Goal: Information Seeking & Learning: Check status

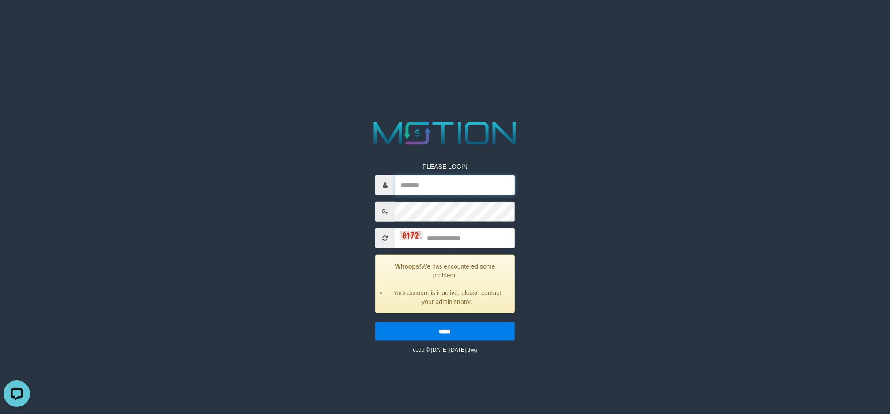
drag, startPoint x: 414, startPoint y: 186, endPoint x: 422, endPoint y: 197, distance: 14.1
click at [414, 186] on input "text" at bounding box center [455, 185] width 120 height 20
type input "**********"
type input "****"
click at [375, 321] on input "*****" at bounding box center [444, 330] width 139 height 19
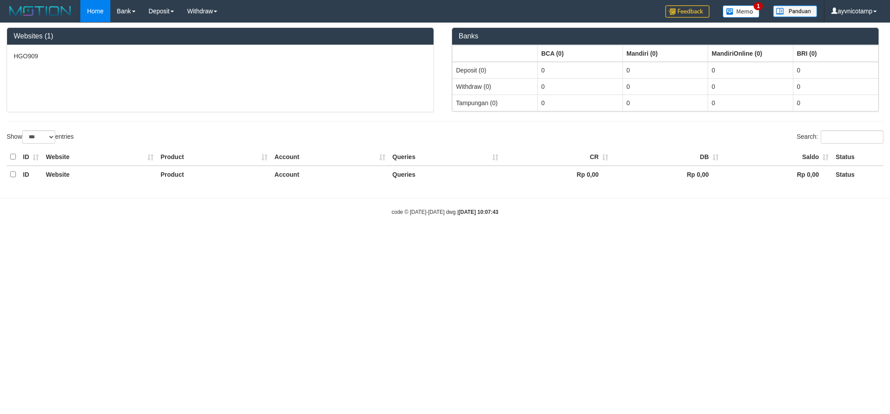
select select "***"
drag, startPoint x: 746, startPoint y: 268, endPoint x: 735, endPoint y: 252, distance: 19.7
click at [749, 238] on html "Toggle navigation Home Bank Account List Load By Website Group [OXPLAY] HGO909 …" at bounding box center [445, 119] width 890 height 238
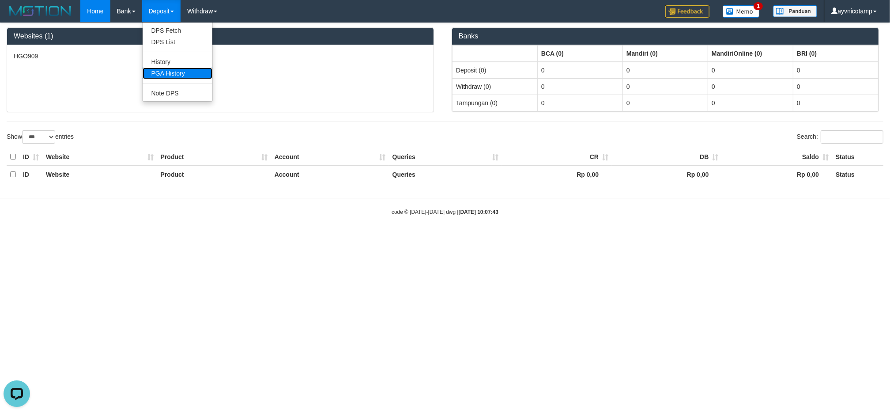
click at [181, 76] on link "PGA History" at bounding box center [178, 73] width 70 height 11
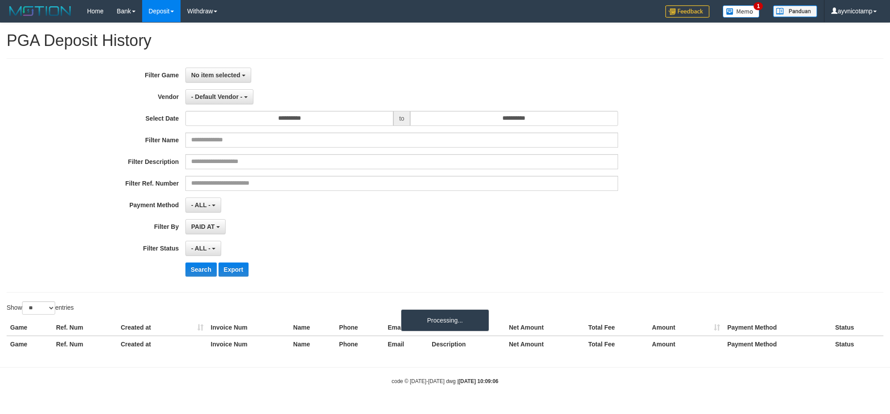
select select
select select "**"
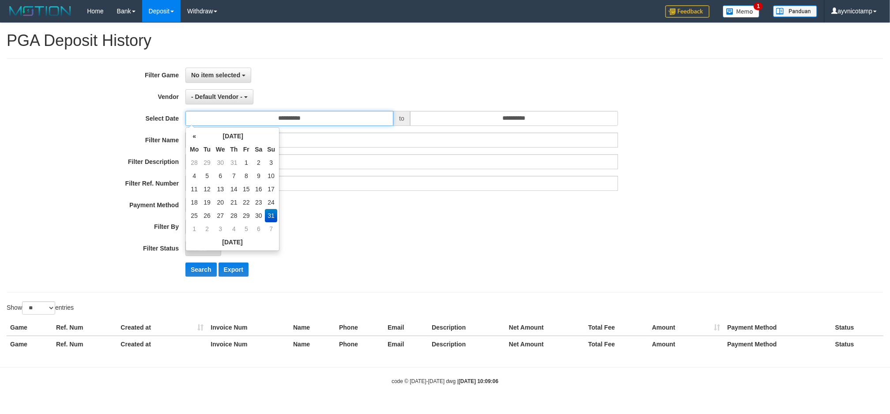
click at [290, 116] on input "**********" at bounding box center [289, 118] width 208 height 15
click at [272, 217] on td "31" at bounding box center [271, 215] width 12 height 13
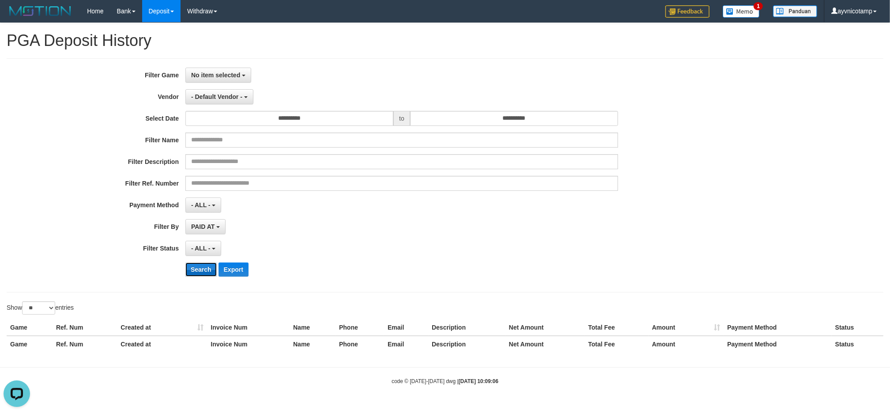
click at [204, 268] on button "Search" at bounding box center [200, 269] width 31 height 14
drag, startPoint x: 354, startPoint y: 245, endPoint x: 276, endPoint y: 182, distance: 100.5
click at [354, 244] on div "- ALL - SELECT ALL - ALL - SELECT STATUS PENDING/UNPAID PAID CANCELED EXPIRED" at bounding box center [401, 248] width 433 height 15
click at [212, 96] on span "- Default Vendor -" at bounding box center [216, 96] width 51 height 7
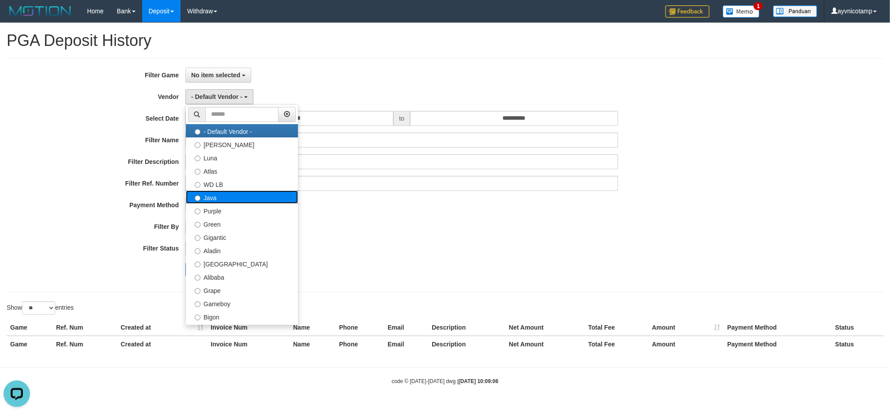
click at [206, 196] on label "Java" at bounding box center [242, 196] width 112 height 13
select select "**********"
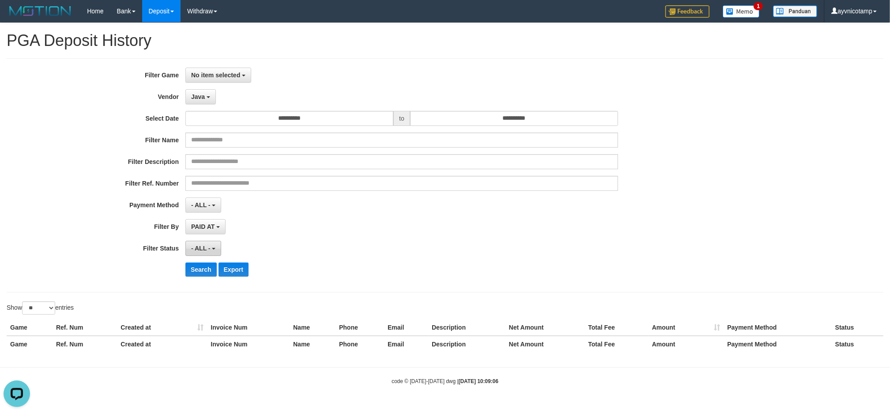
click at [200, 249] on span "- ALL -" at bounding box center [200, 248] width 19 height 7
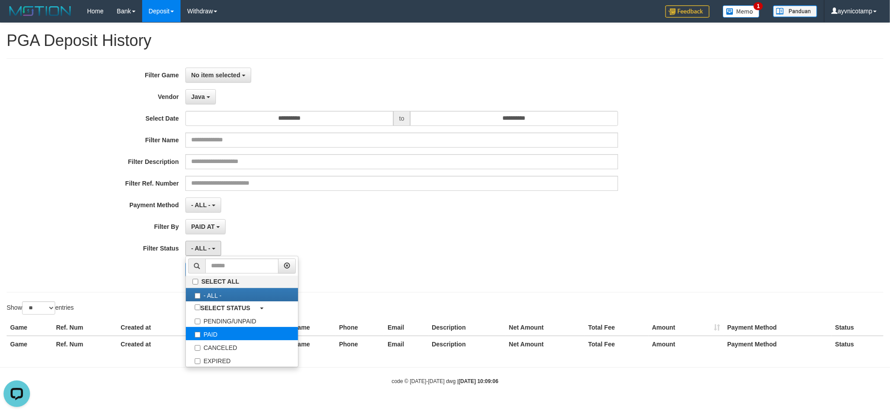
select select "*"
click at [314, 211] on div "- ALL - SELECT ALL - ALL - SELECT PAYMENT METHOD Mandiri BNI OVO CIMB BRI MAYBA…" at bounding box center [401, 204] width 433 height 15
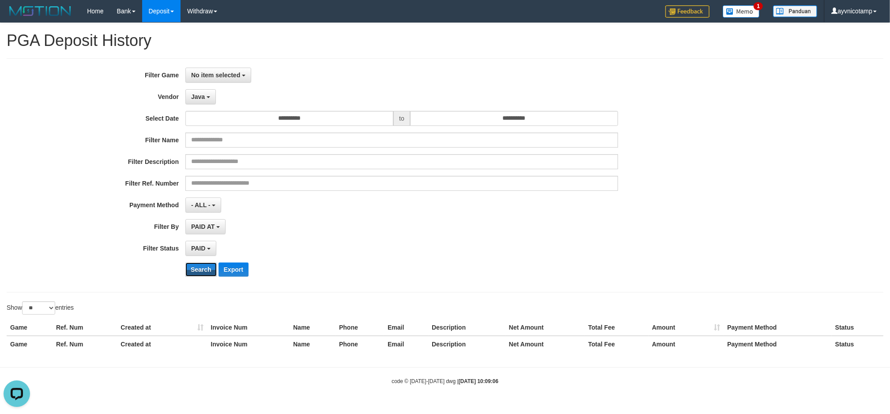
drag, startPoint x: 200, startPoint y: 270, endPoint x: 284, endPoint y: 158, distance: 140.0
click at [284, 158] on div "**********" at bounding box center [370, 175] width 741 height 215
click at [206, 76] on span "No item selected" at bounding box center [215, 75] width 49 height 7
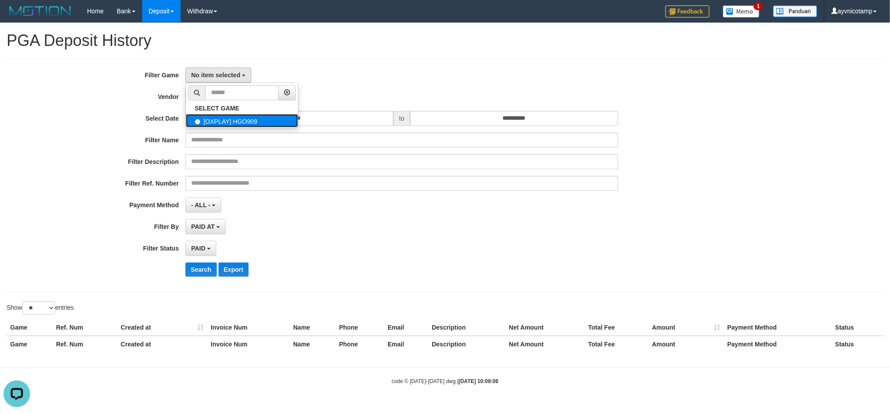
click at [206, 123] on label "[OXPLAY] HGO909" at bounding box center [242, 120] width 112 height 13
select select "***"
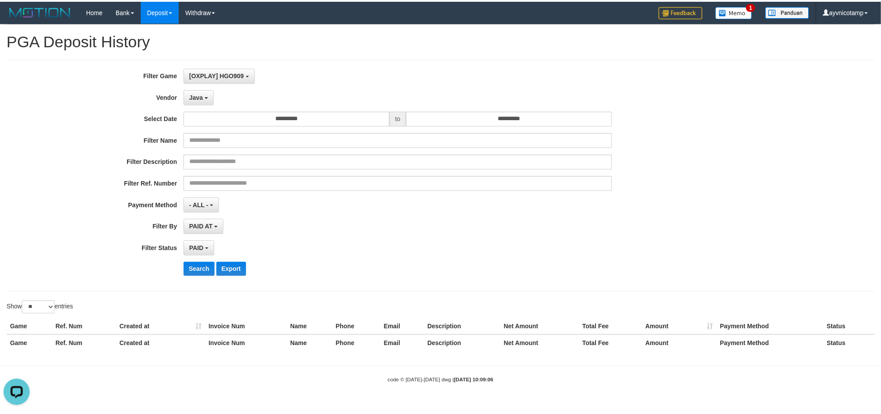
scroll to position [8, 0]
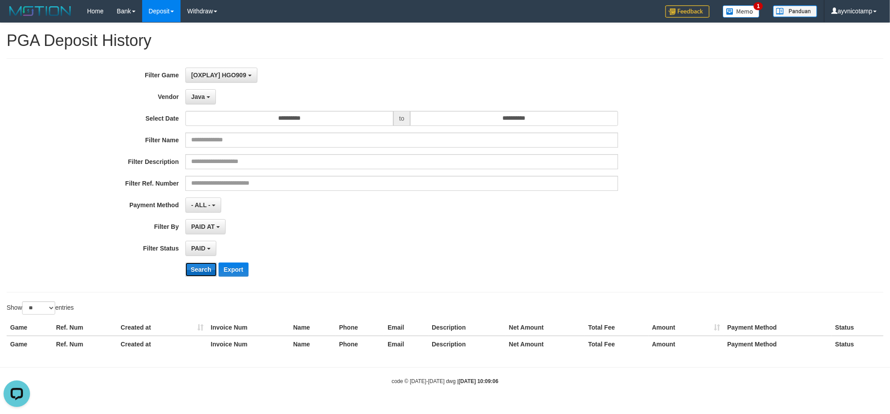
click at [195, 268] on button "Search" at bounding box center [200, 269] width 31 height 14
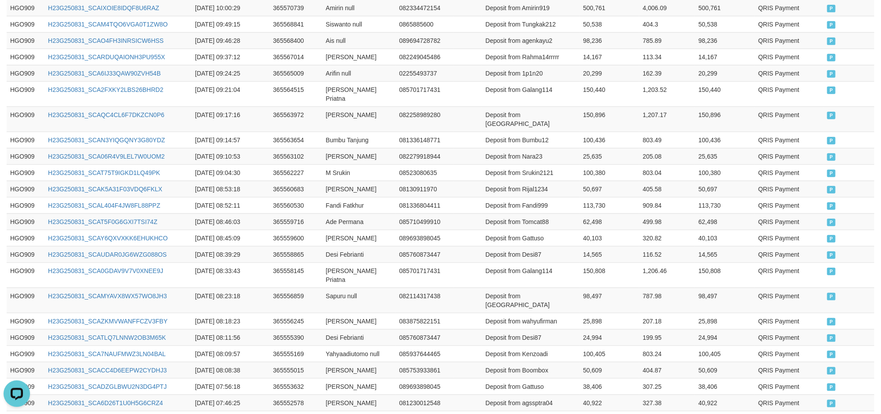
scroll to position [421, 0]
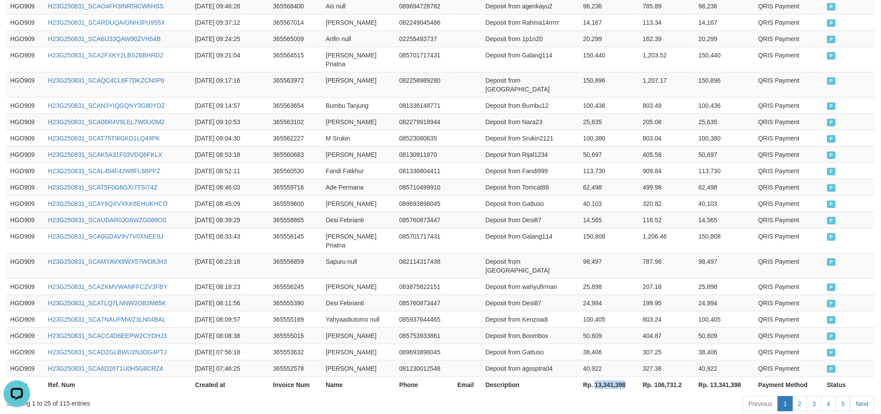
drag, startPoint x: 599, startPoint y: 335, endPoint x: 629, endPoint y: 336, distance: 29.6
click at [629, 376] on th "Rp. 13,341,398" at bounding box center [610, 384] width 60 height 16
copy th "13,341,398"
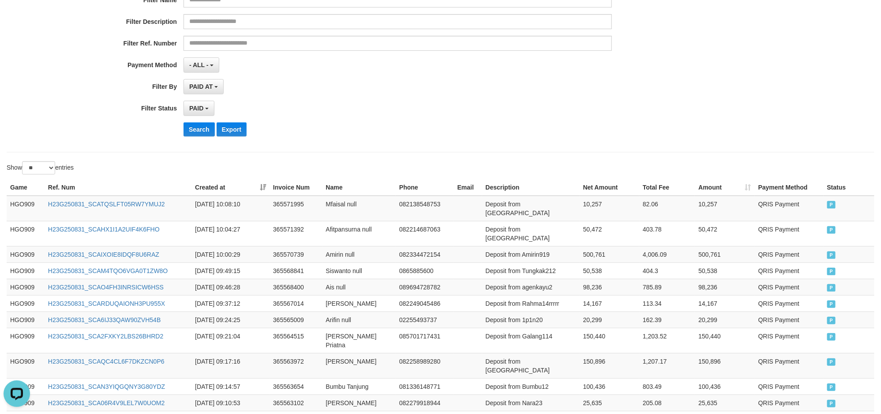
scroll to position [0, 0]
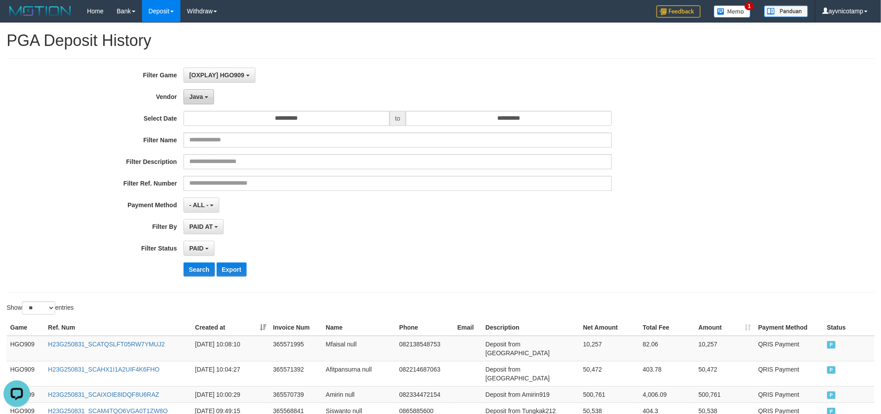
click at [203, 101] on button "Java" at bounding box center [199, 96] width 30 height 15
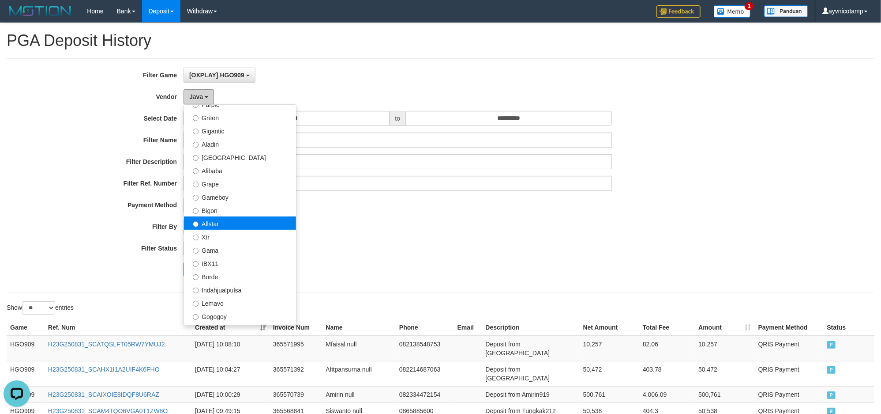
scroll to position [110, 0]
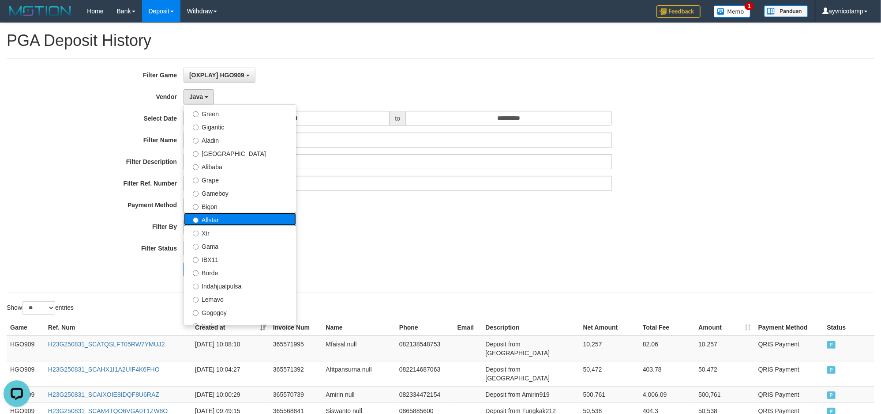
click at [228, 221] on label "Allstar" at bounding box center [240, 218] width 112 height 13
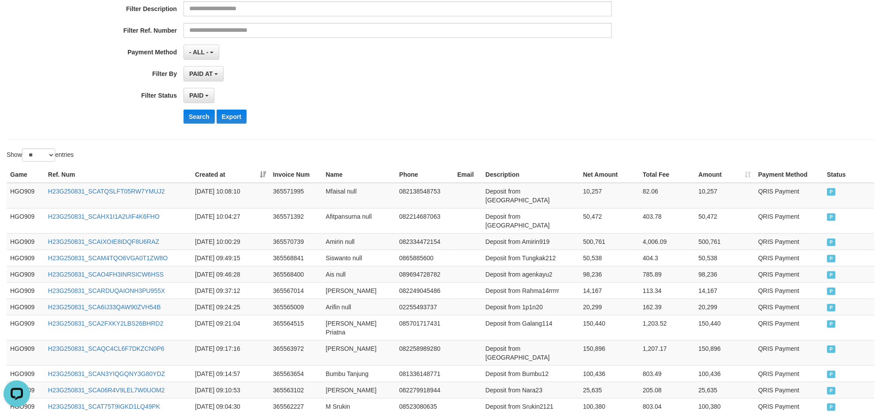
scroll to position [34, 0]
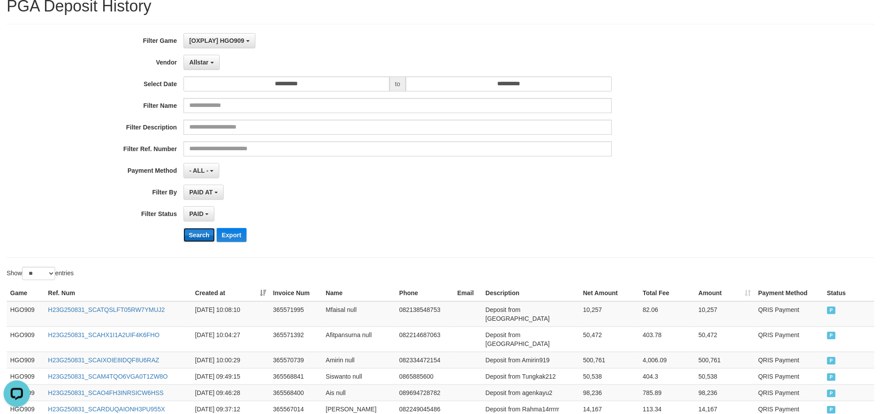
click at [190, 233] on button "Search" at bounding box center [199, 235] width 31 height 14
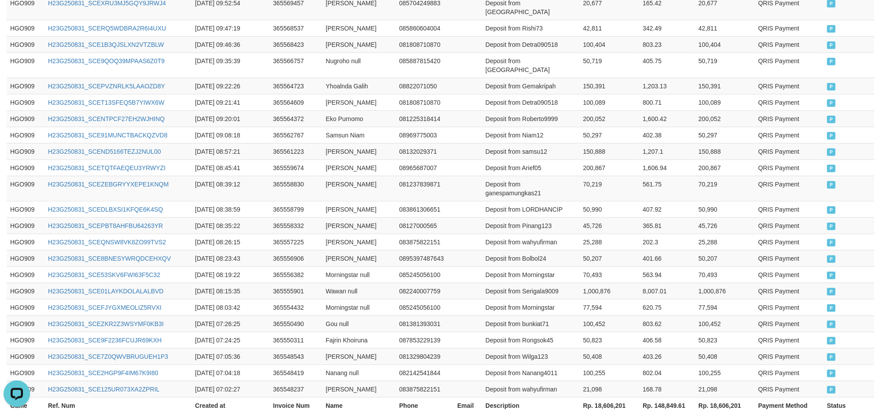
scroll to position [429, 0]
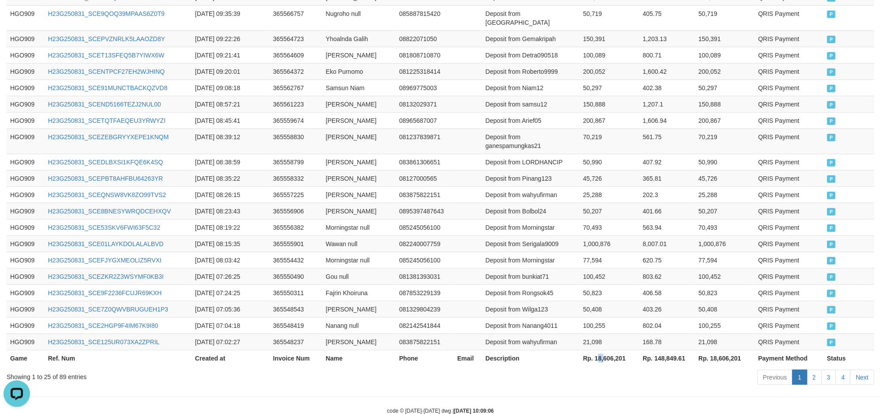
drag, startPoint x: 597, startPoint y: 332, endPoint x: 603, endPoint y: 332, distance: 5.7
click at [603, 350] on th "Rp. 18,606,201" at bounding box center [610, 358] width 60 height 16
click at [592, 350] on th "Rp. 18,606,201" at bounding box center [610, 358] width 60 height 16
drag, startPoint x: 595, startPoint y: 332, endPoint x: 629, endPoint y: 338, distance: 35.3
click at [629, 350] on th "Rp. 18,606,201" at bounding box center [610, 358] width 60 height 16
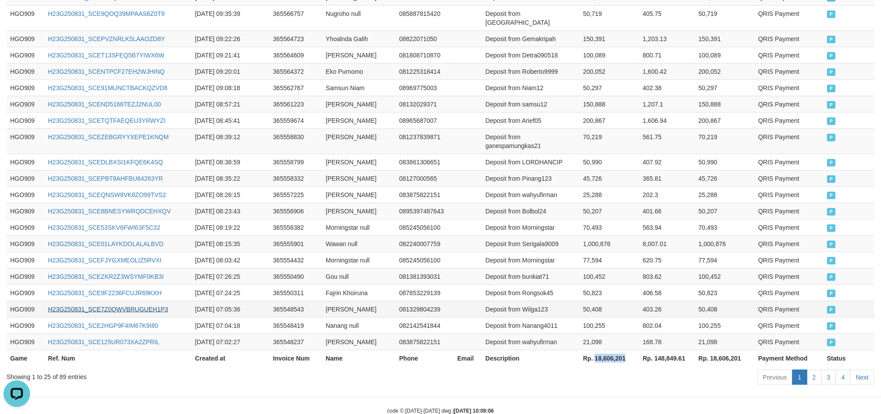
copy th "18,606,201"
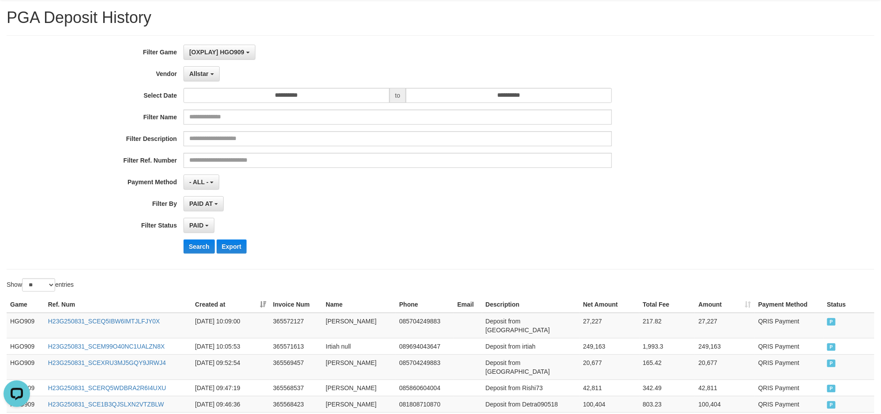
scroll to position [0, 0]
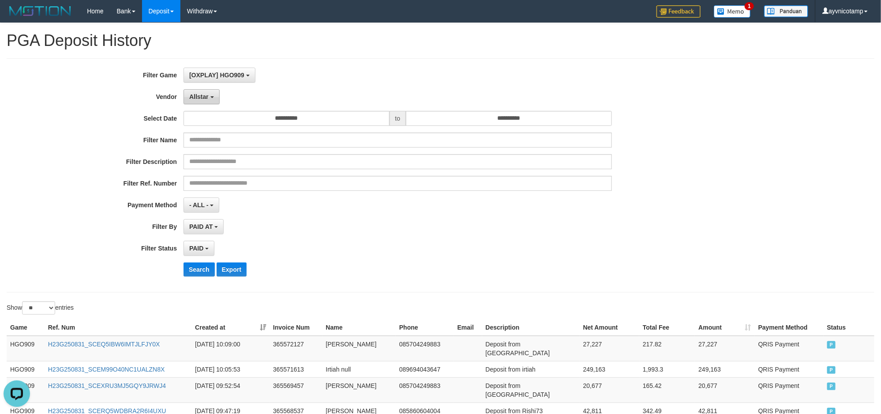
click at [212, 102] on button "Allstar" at bounding box center [202, 96] width 36 height 15
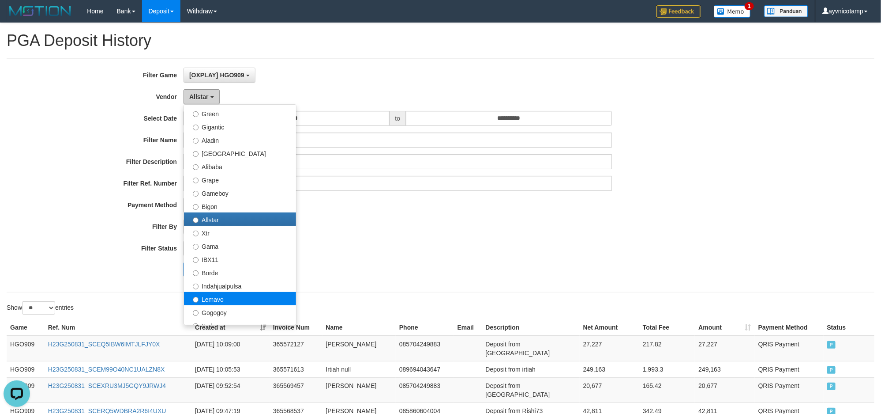
scroll to position [221, 0]
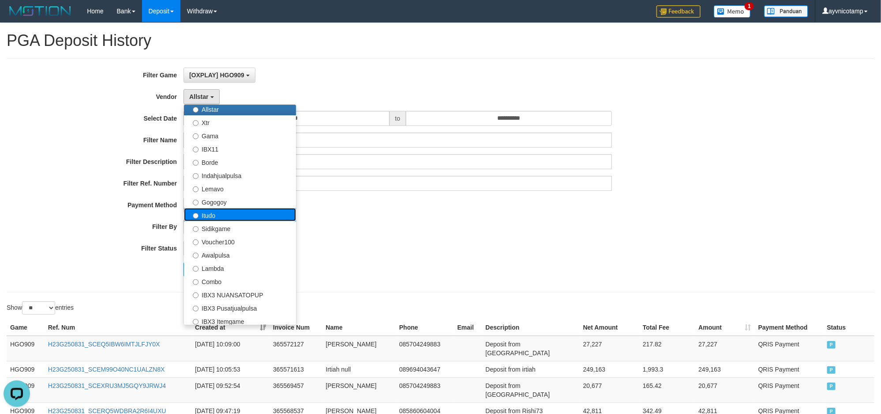
click at [218, 215] on label "Itudo" at bounding box center [240, 214] width 112 height 13
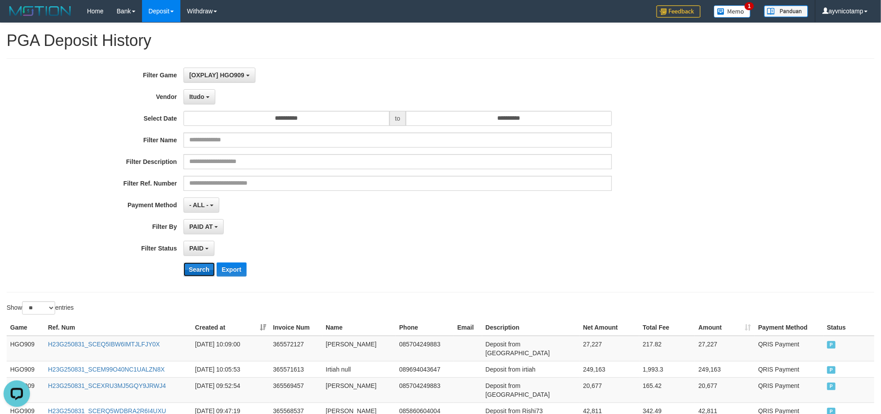
click at [199, 263] on button "Search" at bounding box center [199, 269] width 31 height 14
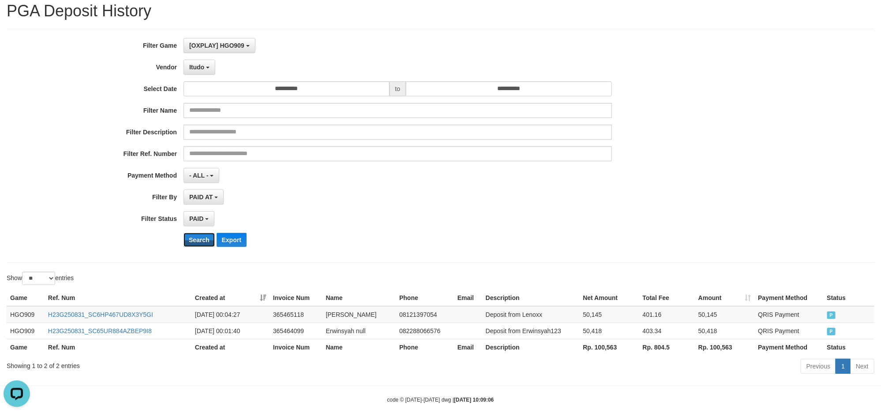
scroll to position [43, 0]
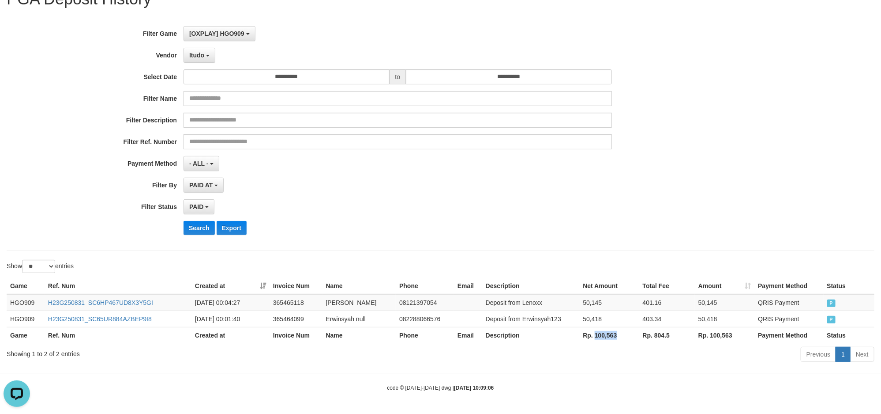
drag, startPoint x: 596, startPoint y: 334, endPoint x: 109, endPoint y: 266, distance: 491.6
click at [621, 335] on th "Rp. 100,563" at bounding box center [610, 335] width 60 height 16
copy th "100,563"
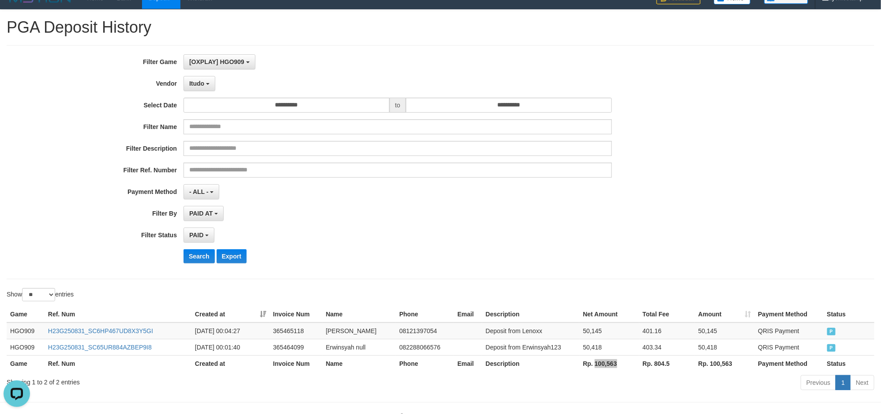
scroll to position [0, 0]
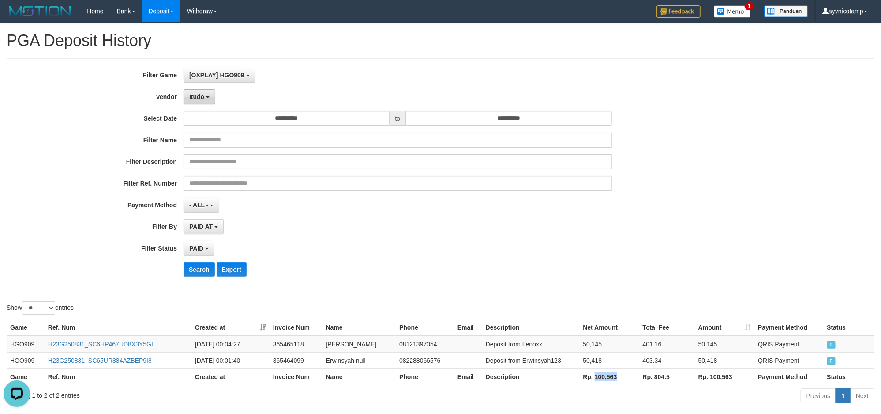
click at [202, 103] on button "Itudo" at bounding box center [200, 96] width 32 height 15
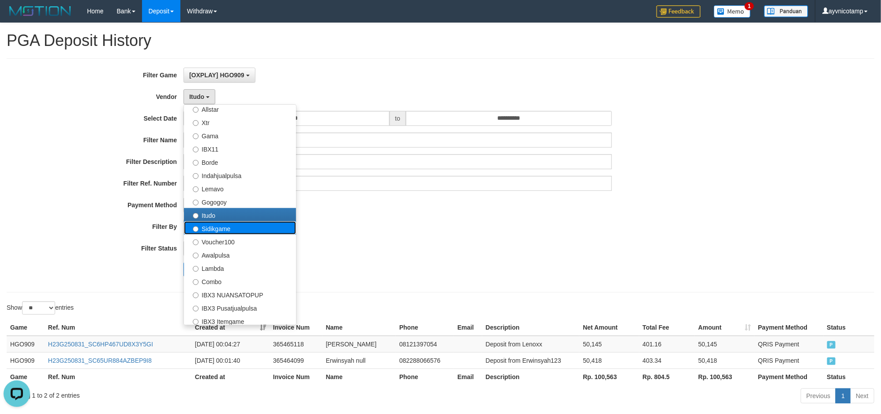
click at [215, 230] on label "Sidikgame" at bounding box center [240, 227] width 112 height 13
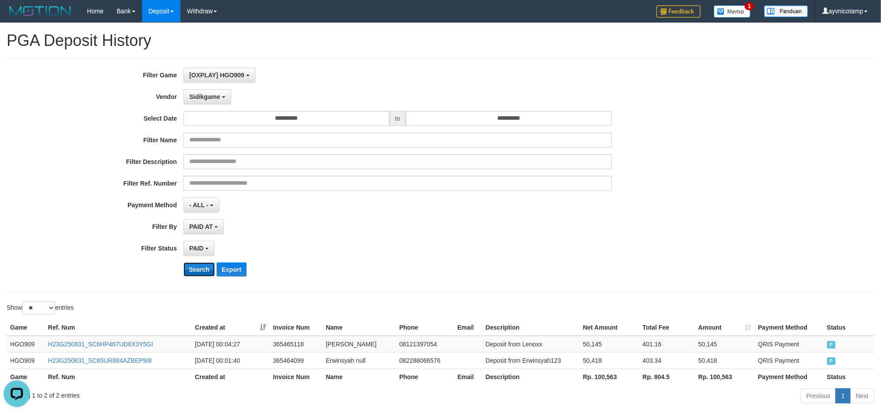
click at [195, 270] on button "Search" at bounding box center [199, 269] width 31 height 14
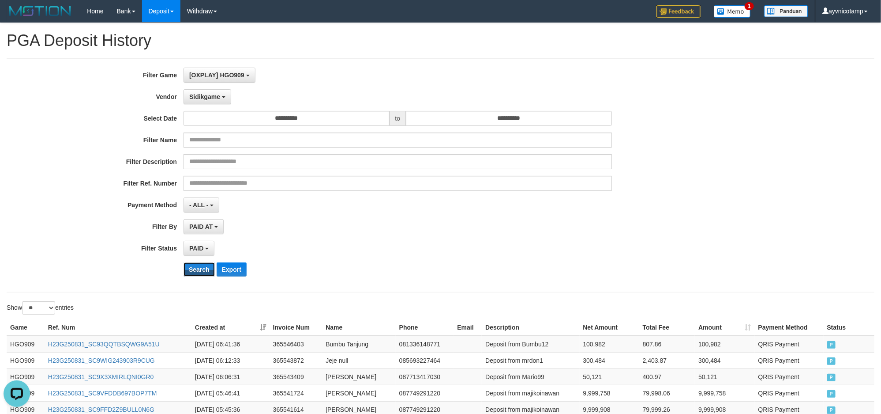
scroll to position [421, 0]
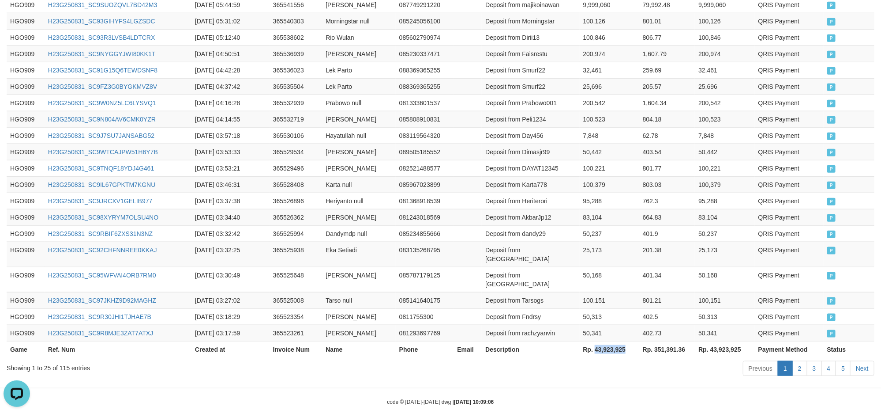
drag, startPoint x: 596, startPoint y: 334, endPoint x: 625, endPoint y: 332, distance: 29.2
click at [625, 341] on th "Rp. 43,923,925" at bounding box center [610, 349] width 60 height 16
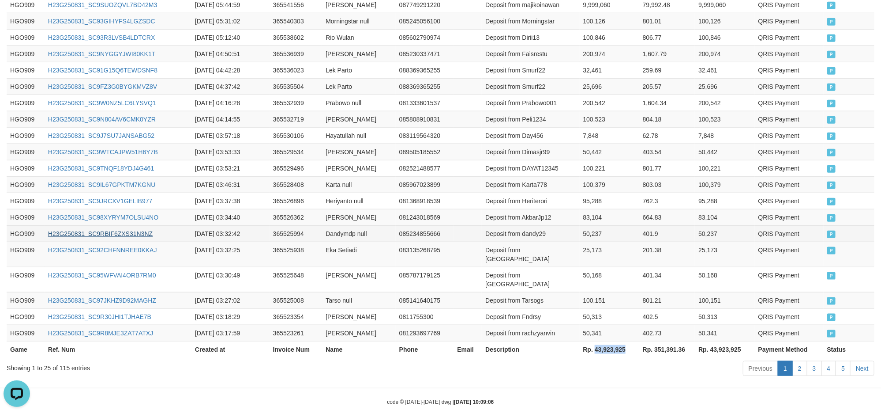
copy th "43,923,925"
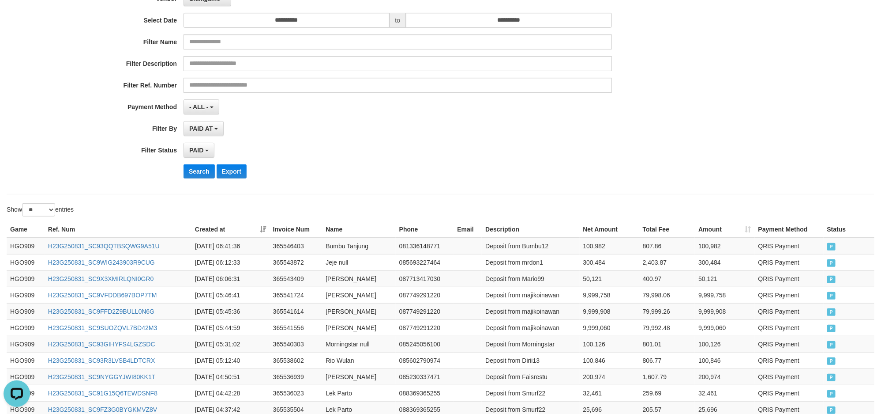
scroll to position [90, 0]
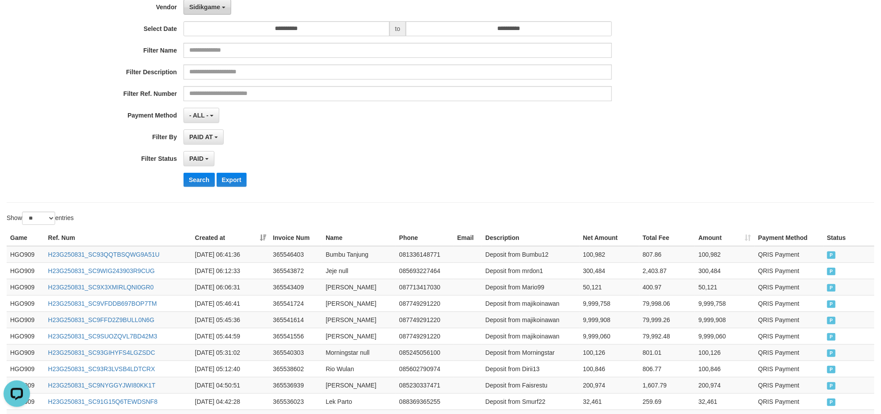
click at [211, 5] on span "Sidikgame" at bounding box center [204, 7] width 31 height 7
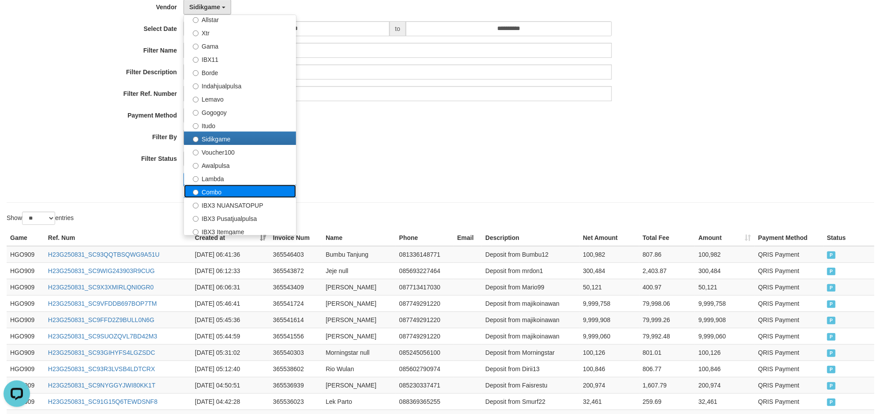
click at [234, 190] on label "Combo" at bounding box center [240, 190] width 112 height 13
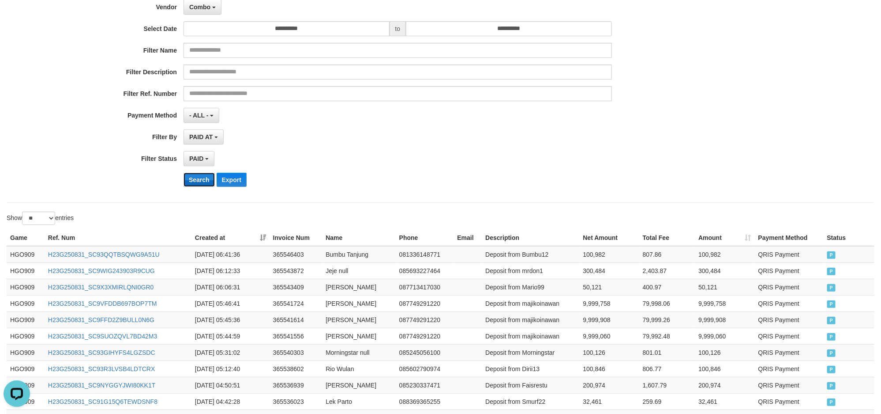
click at [191, 182] on button "Search" at bounding box center [199, 180] width 31 height 14
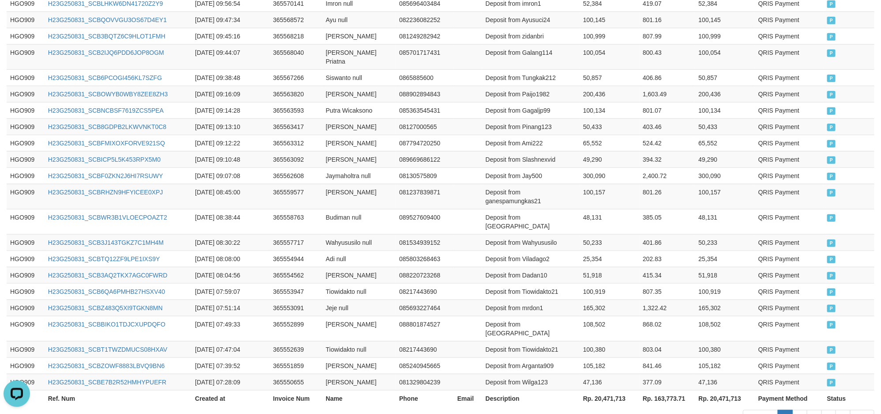
scroll to position [429, 0]
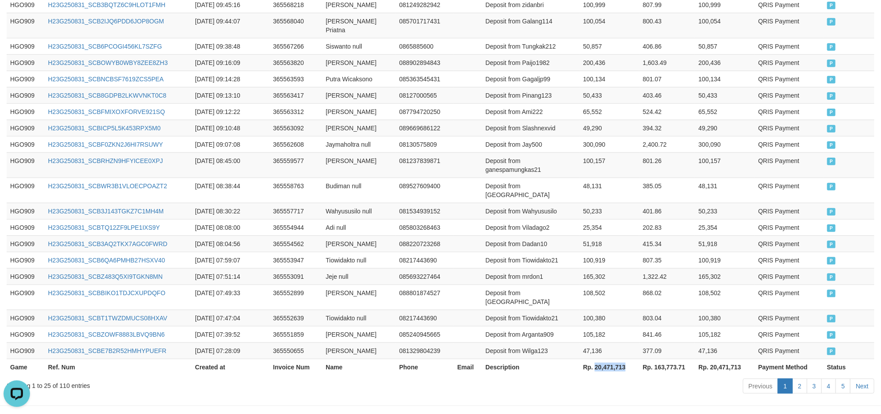
drag, startPoint x: 595, startPoint y: 335, endPoint x: 627, endPoint y: 335, distance: 32.2
click at [627, 358] on th "Rp. 20,471,713" at bounding box center [610, 366] width 60 height 16
copy th "20,471,713"
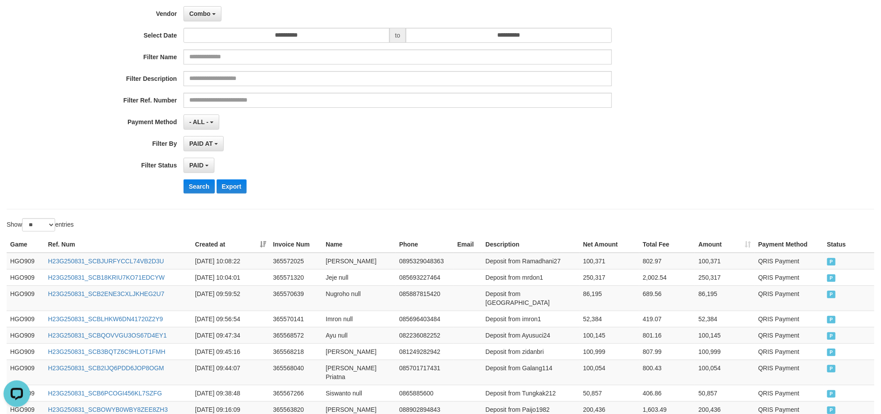
scroll to position [43, 0]
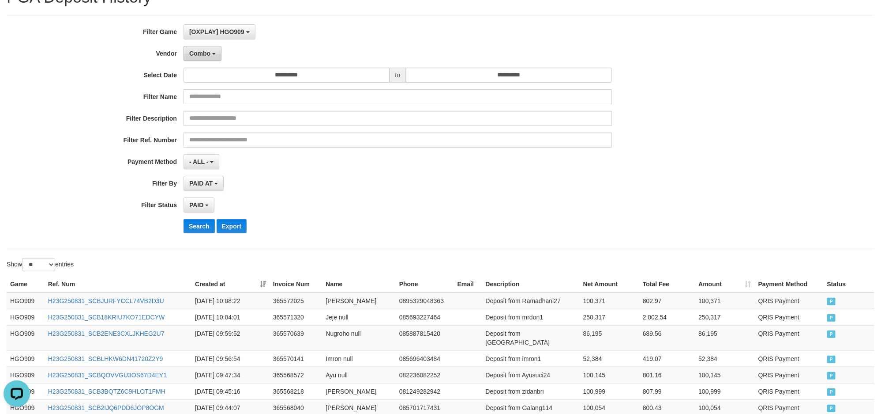
drag, startPoint x: 206, startPoint y: 51, endPoint x: 206, endPoint y: 60, distance: 8.8
click at [206, 51] on span "Combo" at bounding box center [199, 53] width 21 height 7
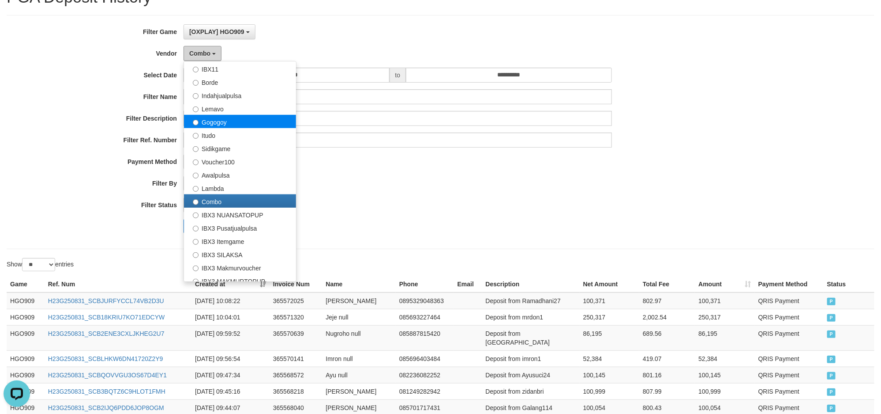
scroll to position [276, 0]
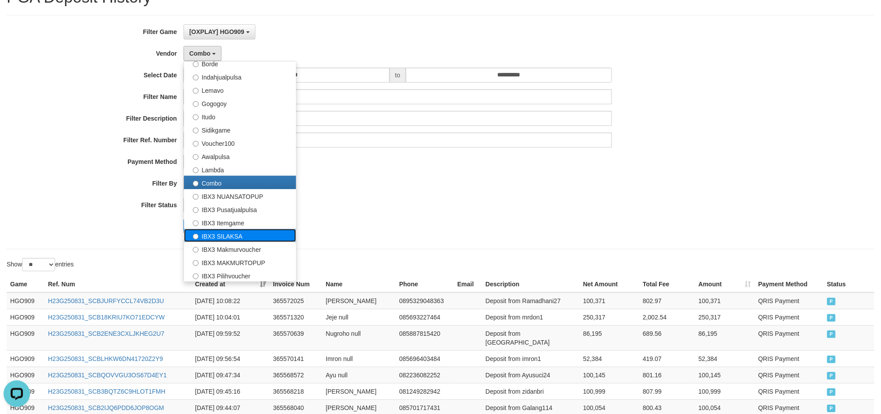
click at [228, 238] on label "IBX3 SILAKSA" at bounding box center [240, 235] width 112 height 13
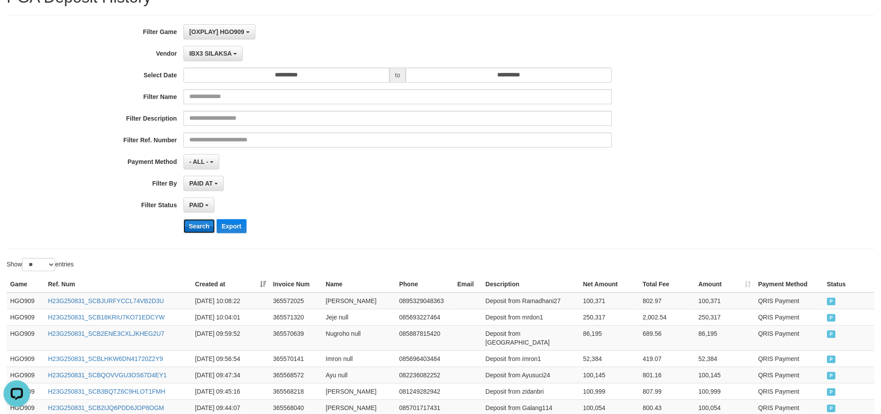
click at [189, 226] on button "Search" at bounding box center [199, 226] width 31 height 14
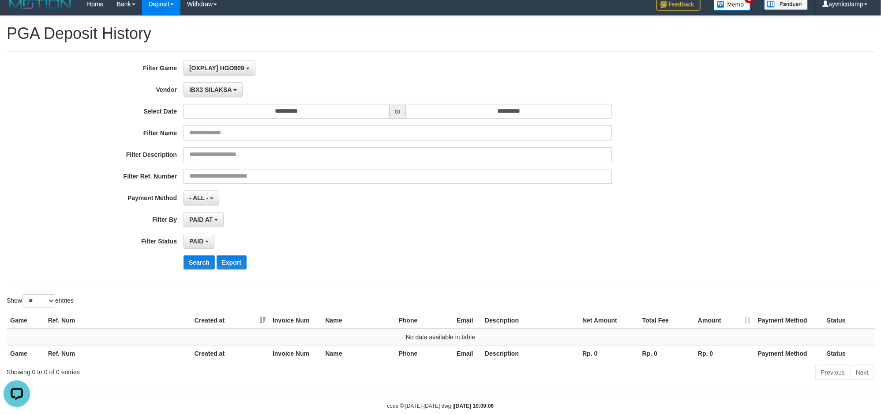
scroll to position [0, 0]
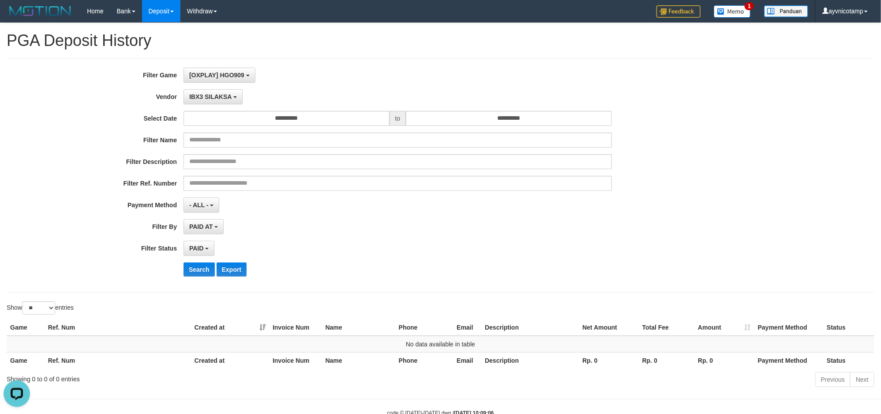
click at [786, 237] on div "**********" at bounding box center [440, 175] width 881 height 215
click at [221, 100] on span "IBX3 SILAKSA" at bounding box center [210, 96] width 42 height 7
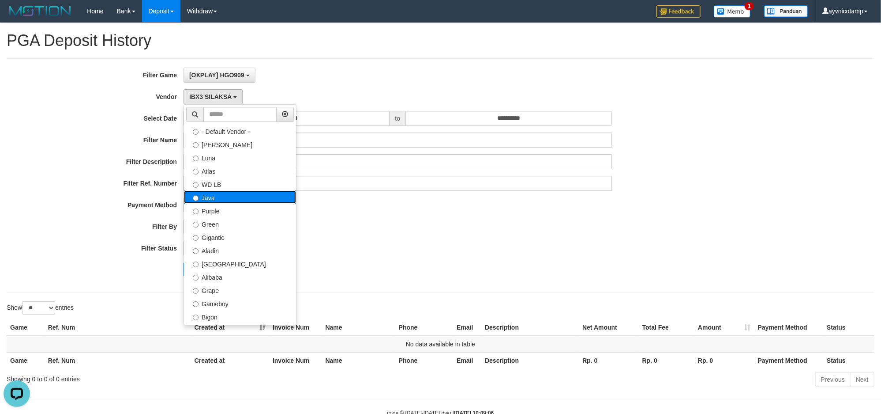
click at [218, 201] on label "Java" at bounding box center [240, 196] width 112 height 13
select select "**********"
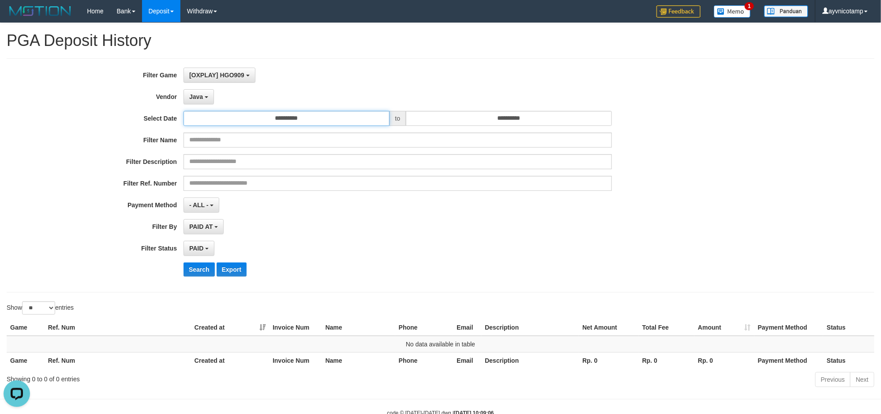
click at [312, 126] on input "**********" at bounding box center [287, 118] width 206 height 15
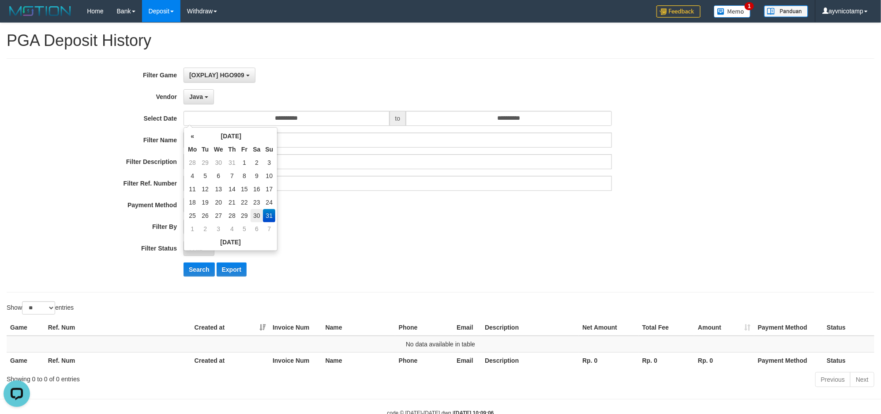
click at [256, 215] on td "30" at bounding box center [257, 215] width 13 height 13
type input "**********"
click at [453, 124] on input "**********" at bounding box center [509, 118] width 206 height 15
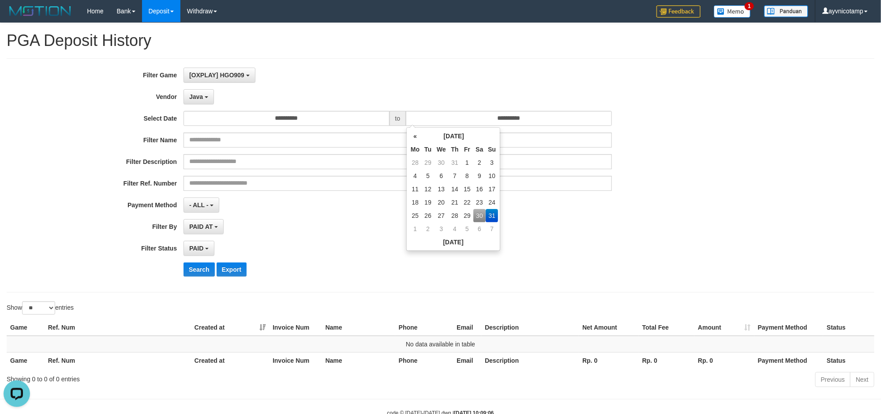
click at [474, 215] on td "30" at bounding box center [480, 215] width 13 height 13
type input "**********"
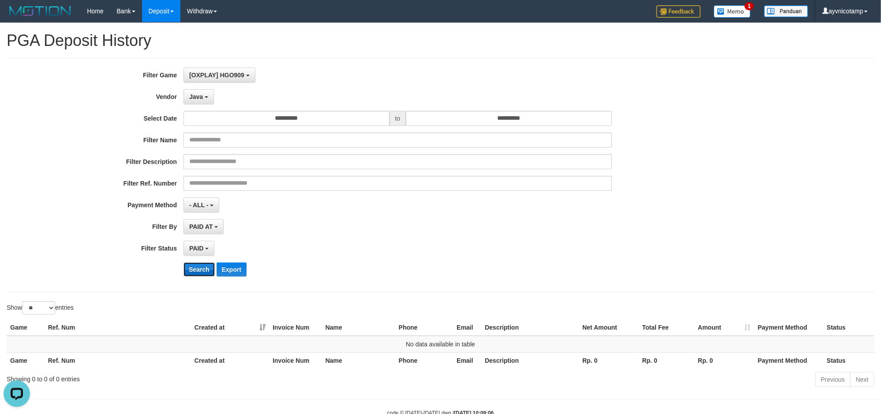
click at [211, 274] on button "Search" at bounding box center [199, 269] width 31 height 14
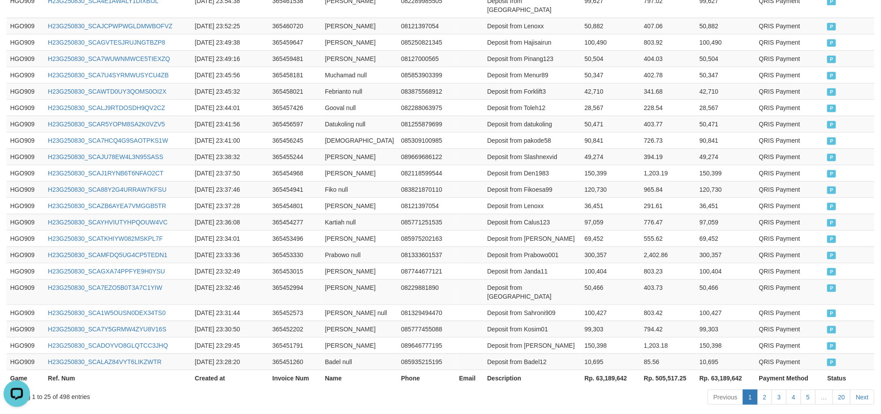
scroll to position [421, 0]
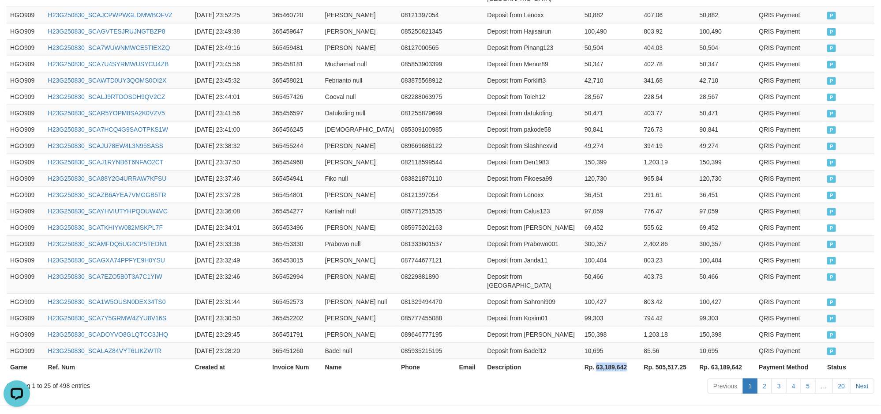
drag, startPoint x: 595, startPoint y: 334, endPoint x: 630, endPoint y: 334, distance: 35.3
click at [630, 358] on th "Rp. 63,189,642" at bounding box center [611, 366] width 60 height 16
copy th "63,189,642"
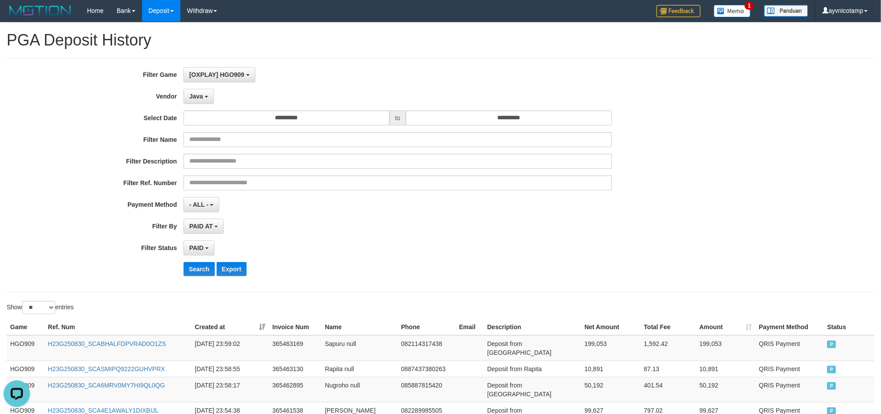
scroll to position [0, 0]
click at [196, 100] on span "Java" at bounding box center [196, 96] width 14 height 7
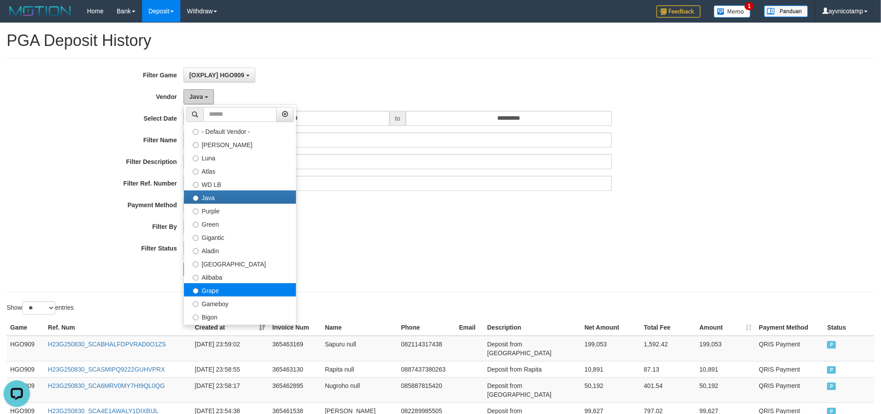
scroll to position [55, 0]
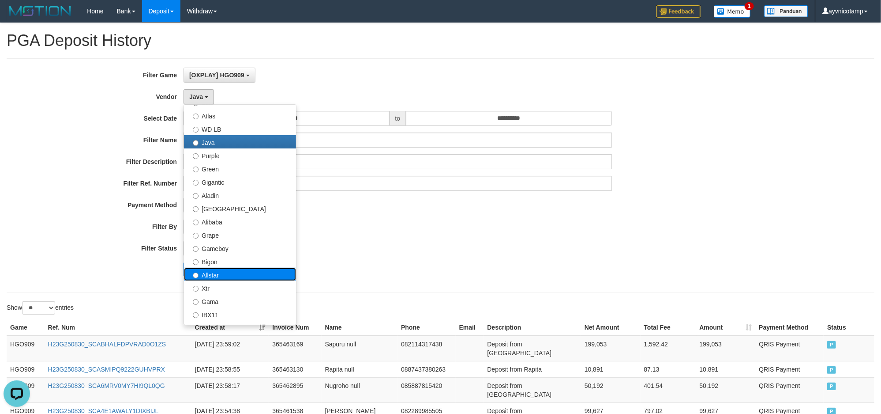
click at [229, 279] on label "Allstar" at bounding box center [240, 273] width 112 height 13
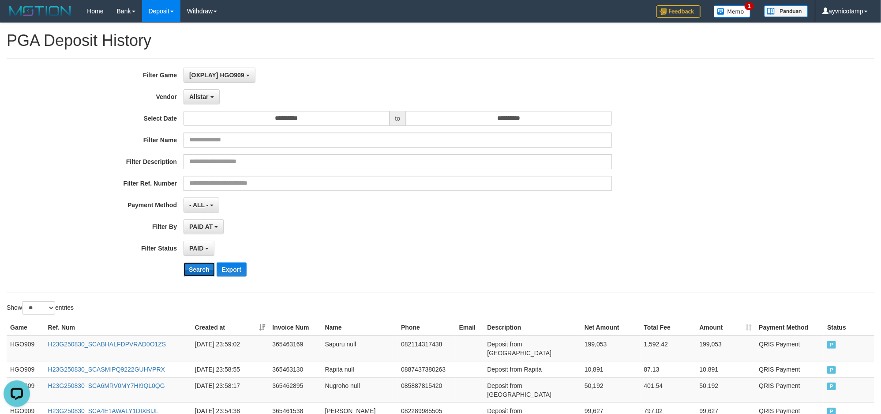
click at [197, 272] on button "Search" at bounding box center [199, 269] width 31 height 14
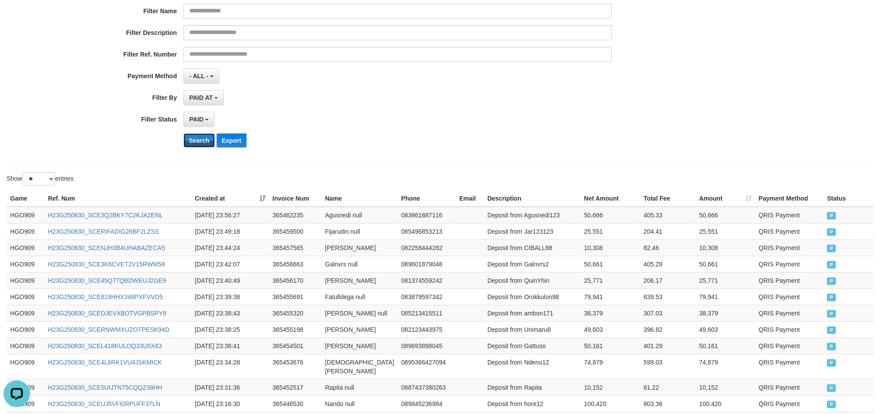
scroll to position [421, 0]
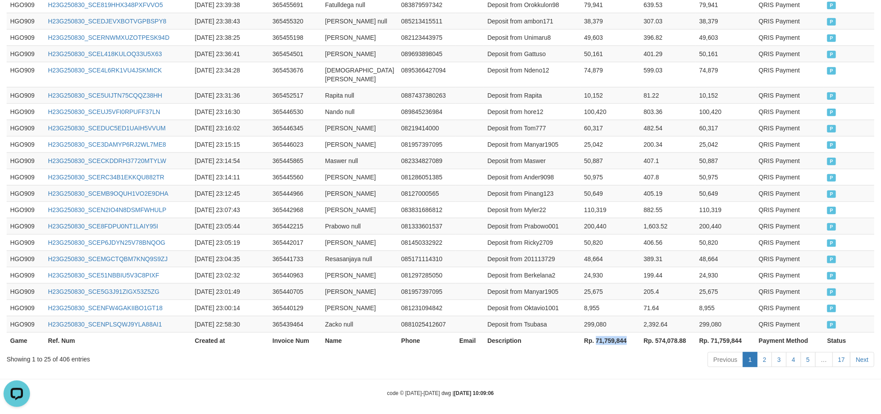
drag, startPoint x: 596, startPoint y: 334, endPoint x: 627, endPoint y: 334, distance: 30.9
click at [627, 334] on th "Rp. 71,759,844" at bounding box center [611, 340] width 60 height 16
copy th "71,759,844"
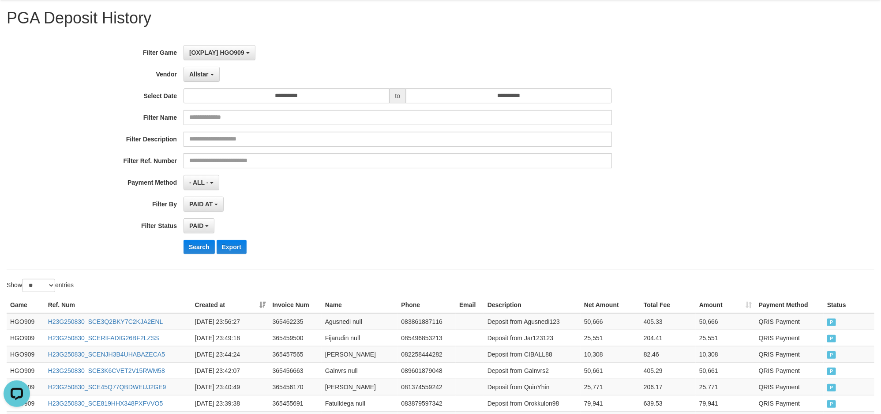
scroll to position [0, 0]
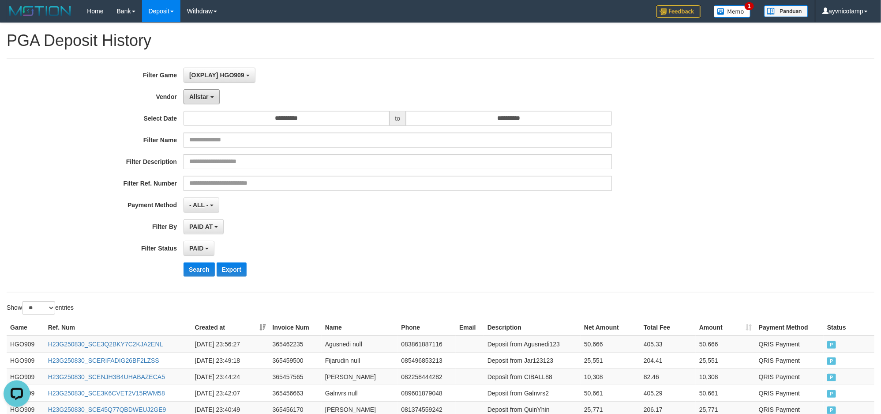
click at [208, 102] on button "Allstar" at bounding box center [202, 96] width 36 height 15
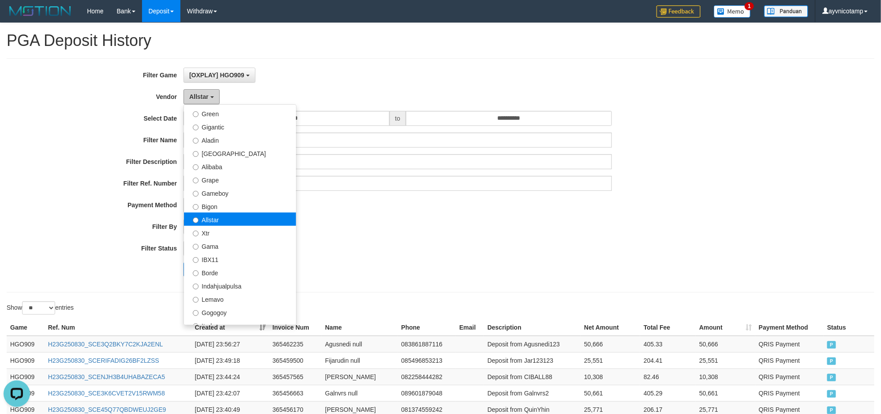
scroll to position [166, 0]
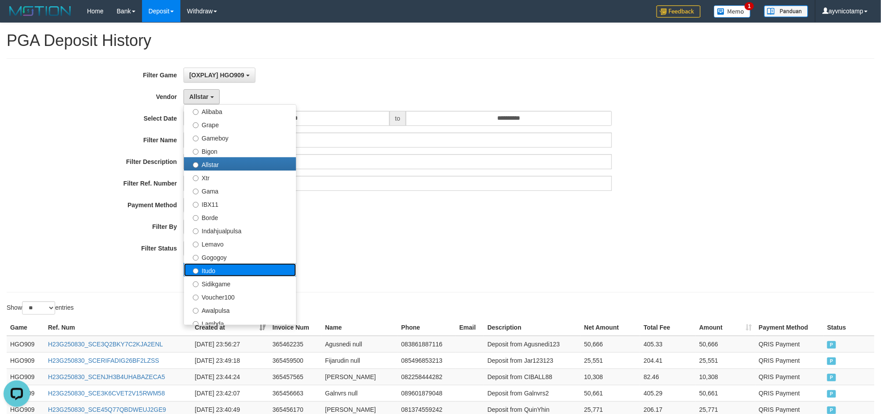
click at [222, 271] on label "Itudo" at bounding box center [240, 269] width 112 height 13
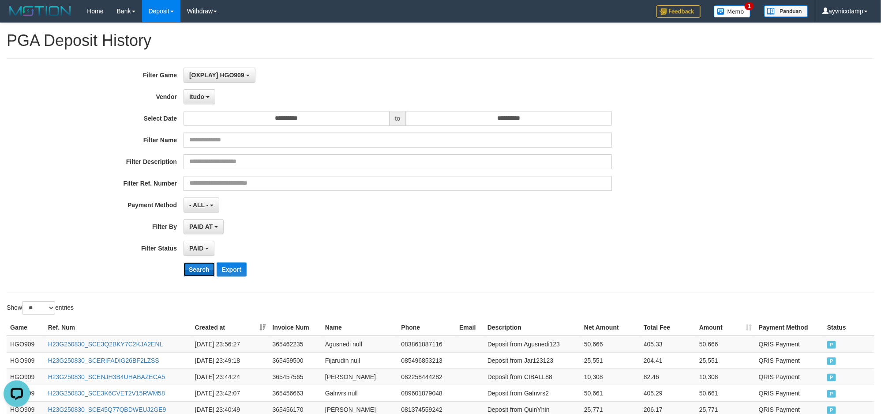
click at [193, 263] on button "Search" at bounding box center [199, 269] width 31 height 14
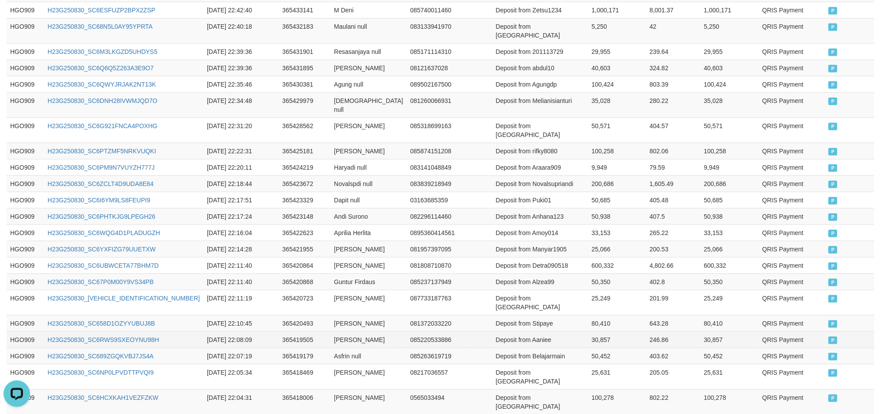
scroll to position [421, 0]
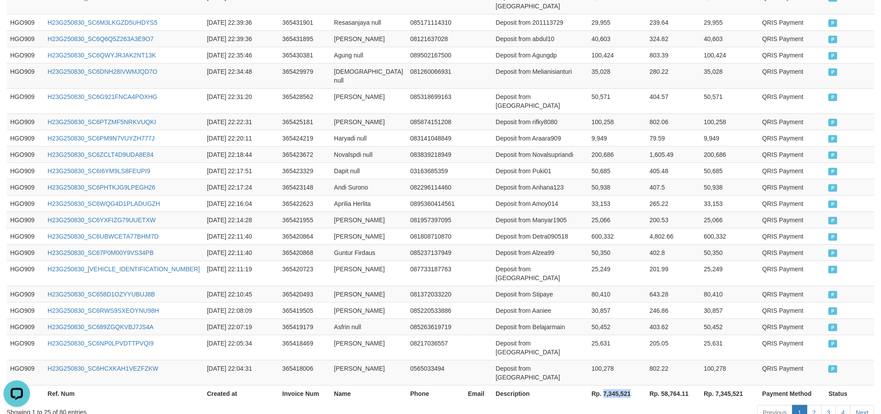
drag, startPoint x: 596, startPoint y: 334, endPoint x: 626, endPoint y: 334, distance: 29.6
click at [626, 385] on th "Rp. 7,345,521" at bounding box center [617, 393] width 58 height 16
copy th "7,345,521"
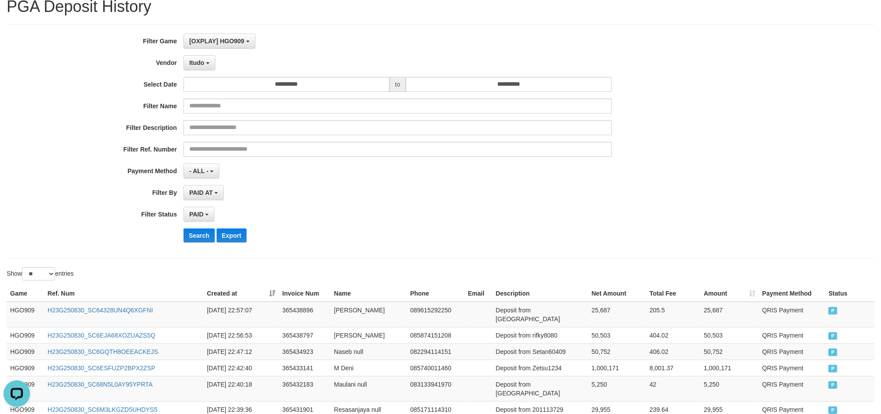
scroll to position [0, 0]
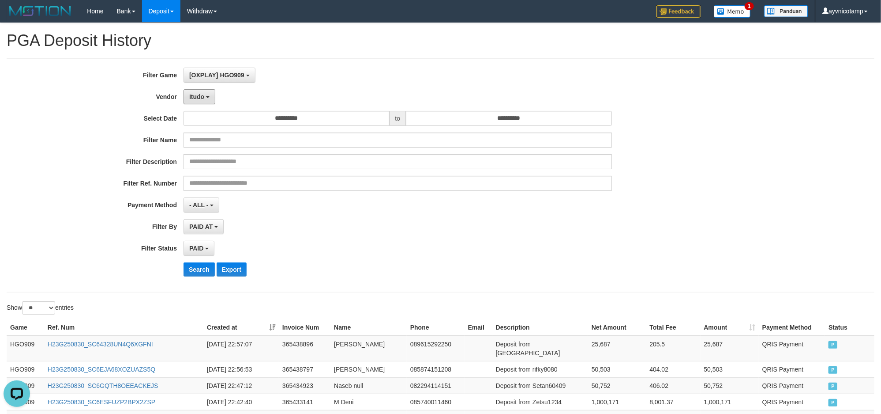
drag, startPoint x: 213, startPoint y: 102, endPoint x: 209, endPoint y: 104, distance: 4.8
click at [211, 102] on button "Itudo" at bounding box center [200, 96] width 32 height 15
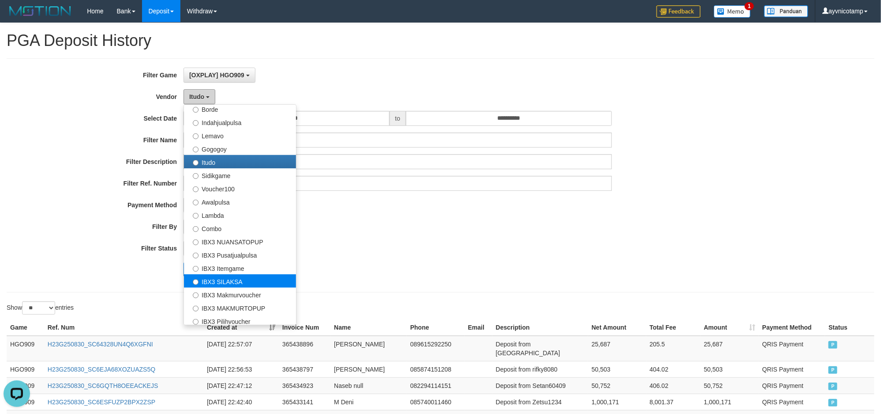
scroll to position [276, 0]
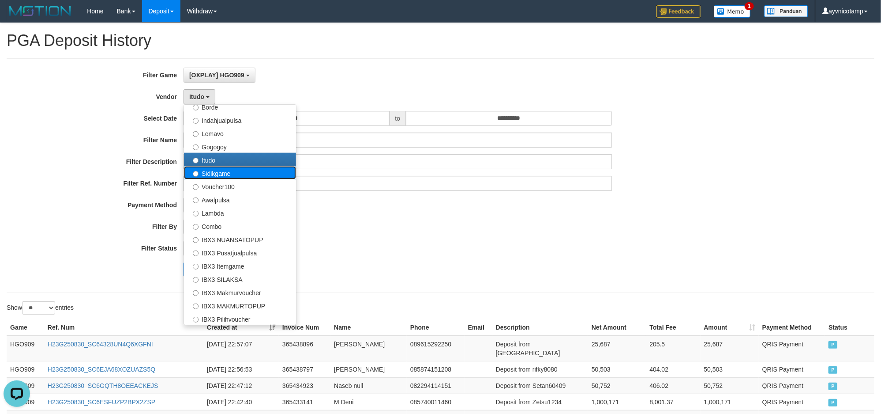
click at [206, 177] on label "Sidikgame" at bounding box center [240, 172] width 112 height 13
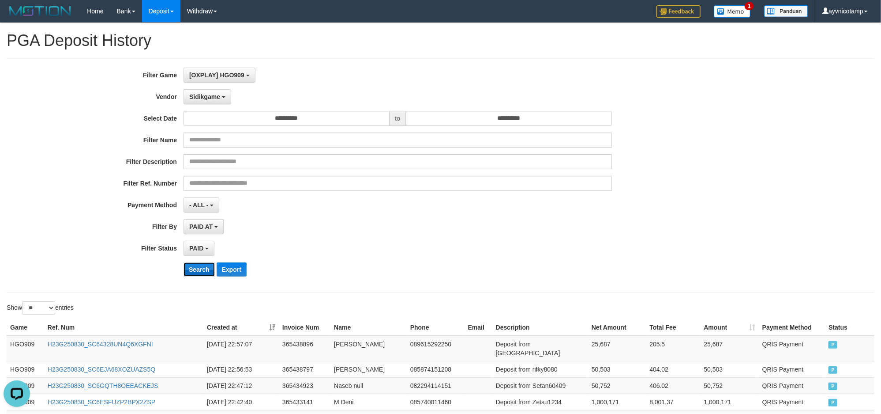
click at [202, 266] on button "Search" at bounding box center [199, 269] width 31 height 14
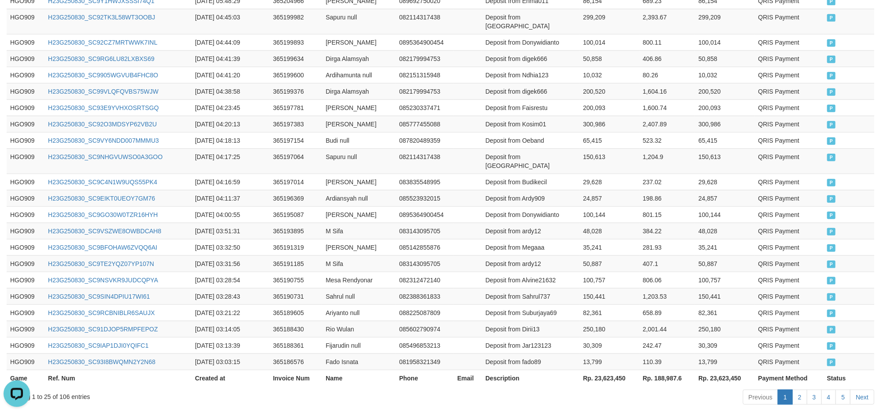
scroll to position [421, 0]
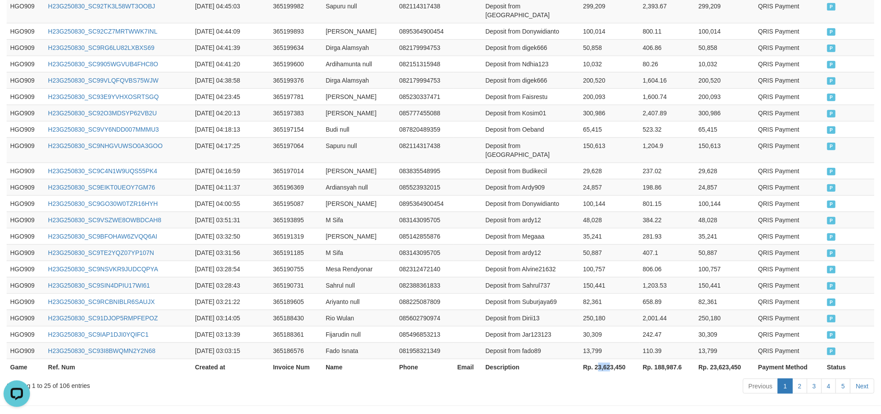
drag, startPoint x: 597, startPoint y: 335, endPoint x: 609, endPoint y: 334, distance: 12.0
click at [609, 358] on th "Rp. 23,623,450" at bounding box center [610, 366] width 60 height 16
click at [597, 358] on th "Rp. 23,623,450" at bounding box center [610, 366] width 60 height 16
drag, startPoint x: 595, startPoint y: 333, endPoint x: 626, endPoint y: 333, distance: 30.9
click at [626, 358] on th "Rp. 23,623,450" at bounding box center [610, 366] width 60 height 16
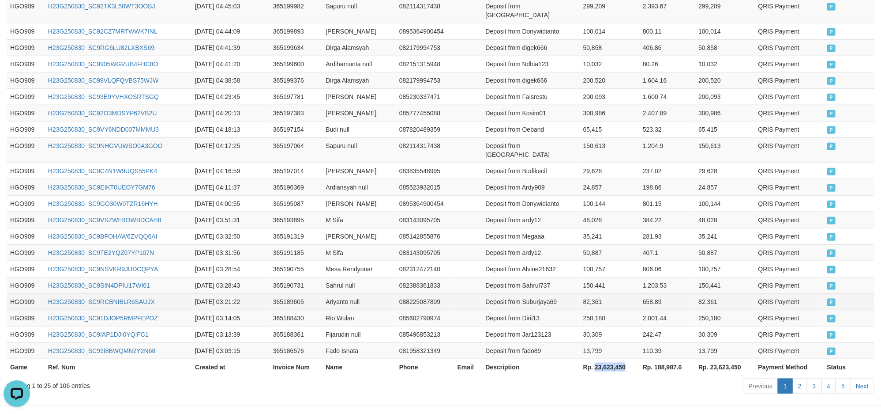
copy th "23,623,450"
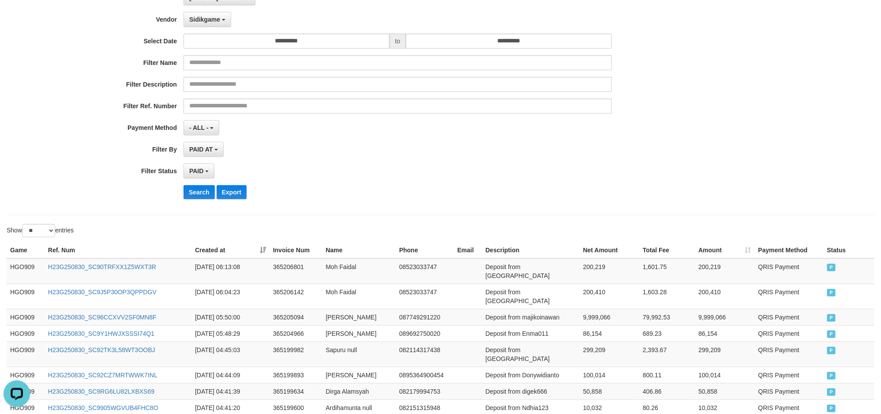
scroll to position [0, 0]
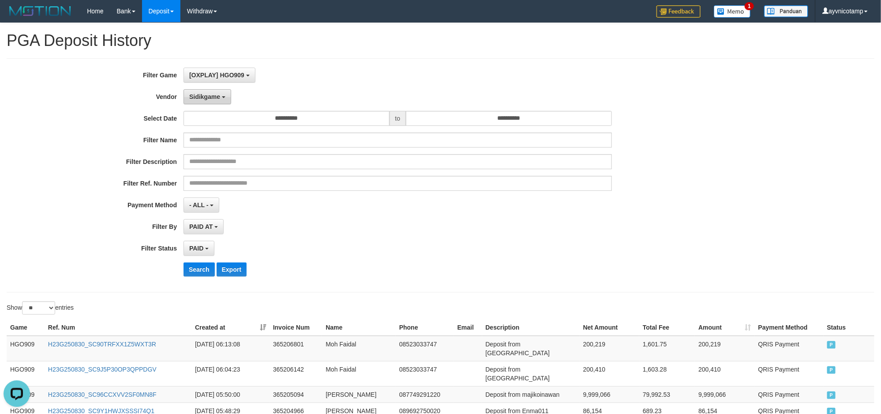
click at [200, 98] on span "Sidikgame" at bounding box center [204, 96] width 31 height 7
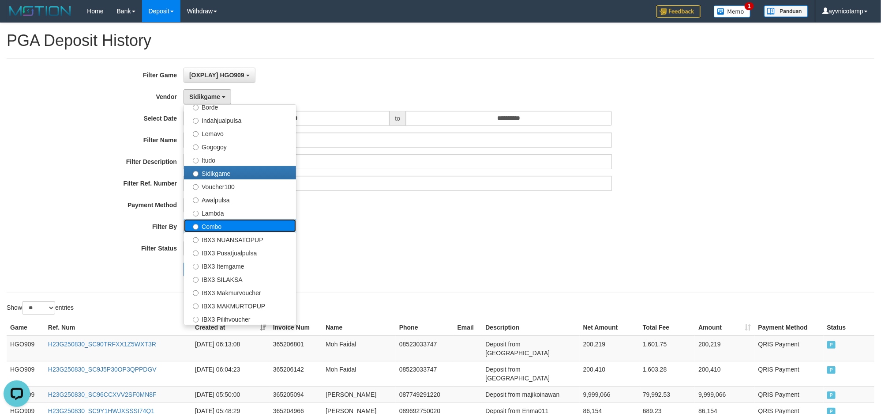
click at [228, 227] on label "Combo" at bounding box center [240, 225] width 112 height 13
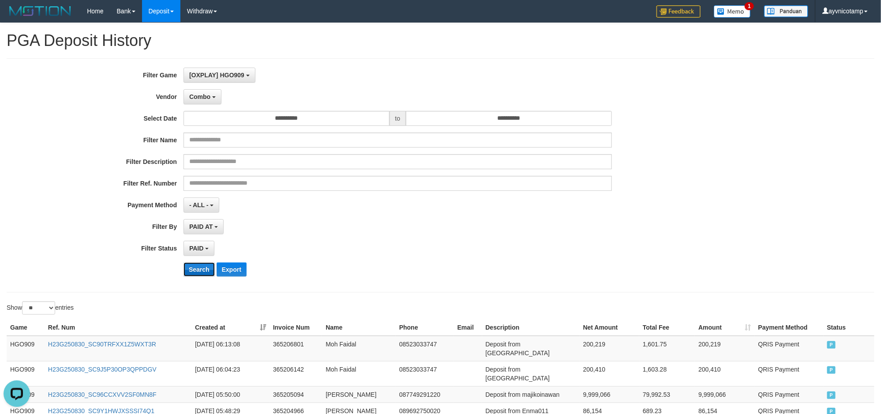
click at [196, 268] on button "Search" at bounding box center [199, 269] width 31 height 14
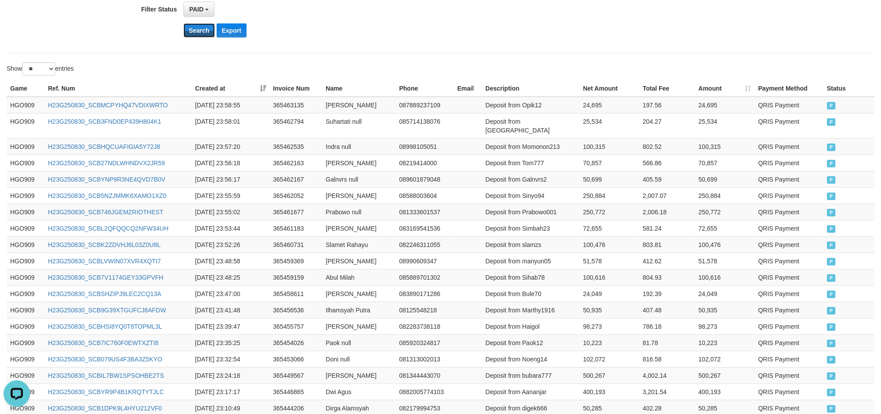
scroll to position [421, 0]
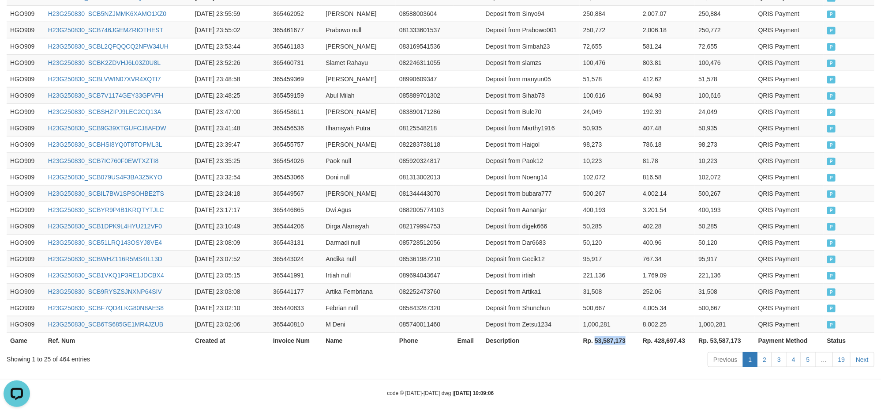
drag, startPoint x: 594, startPoint y: 334, endPoint x: 626, endPoint y: 336, distance: 31.8
click at [626, 336] on th "Rp. 53,587,173" at bounding box center [610, 340] width 60 height 16
copy th "53,587,173"
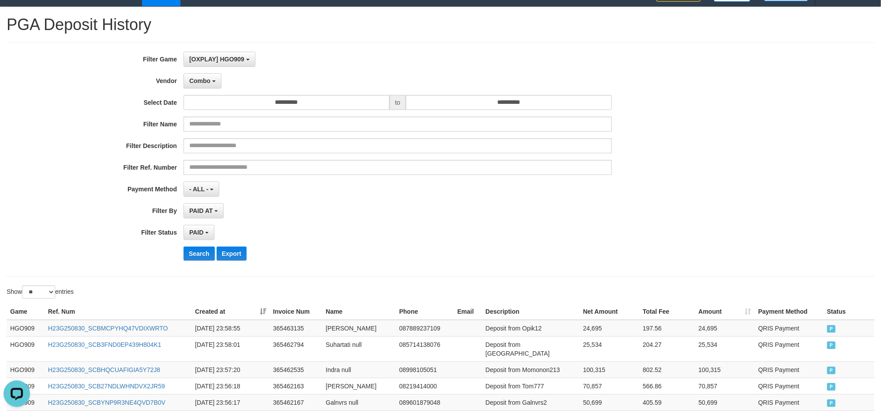
scroll to position [0, 0]
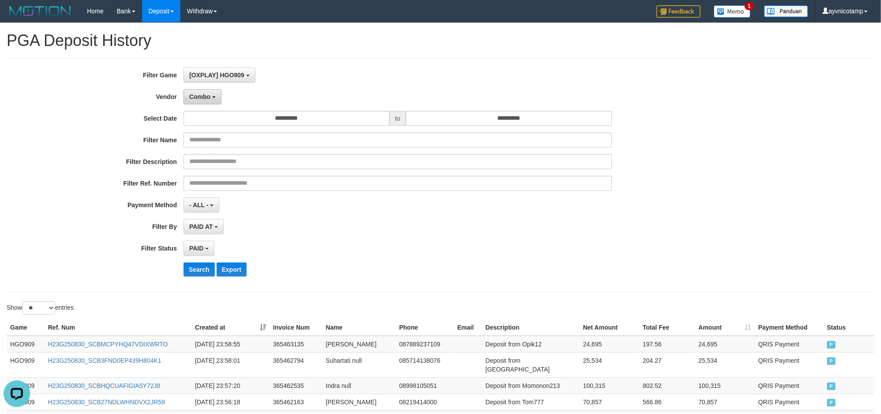
drag, startPoint x: 207, startPoint y: 102, endPoint x: 222, endPoint y: 163, distance: 62.7
click at [206, 102] on button "Combo" at bounding box center [203, 96] width 38 height 15
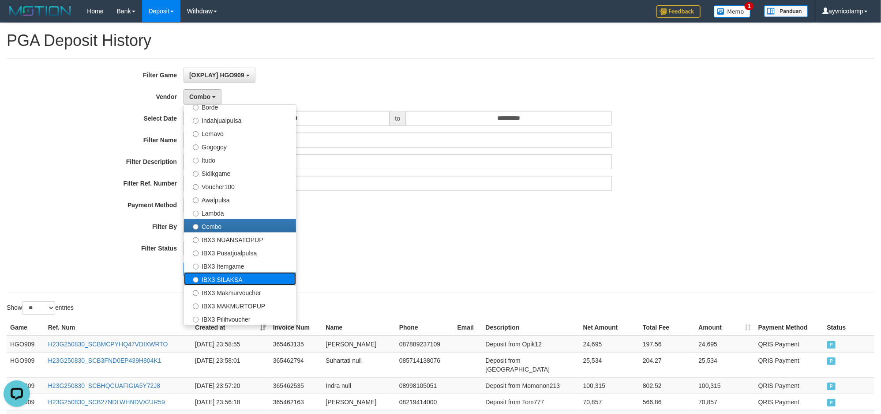
click at [229, 277] on label "IBX3 SILAKSA" at bounding box center [240, 278] width 112 height 13
select select "**********"
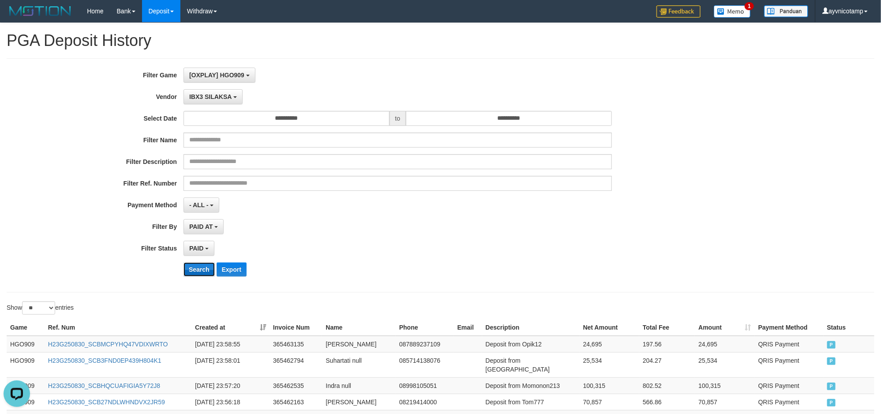
click at [195, 273] on button "Search" at bounding box center [199, 269] width 31 height 14
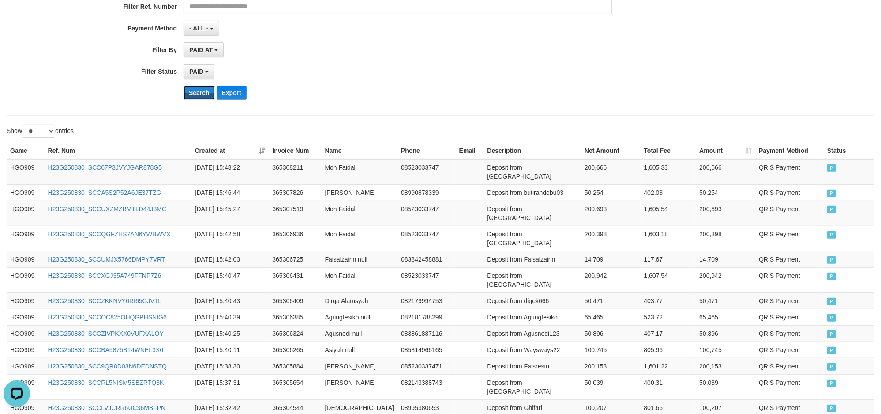
scroll to position [429, 0]
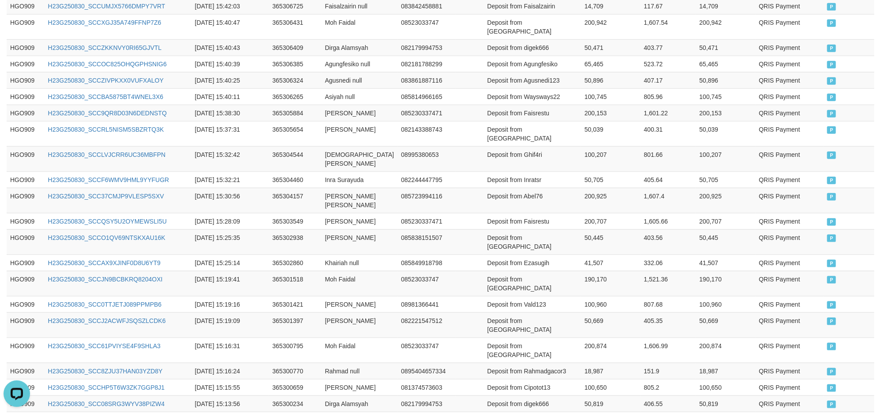
drag, startPoint x: 596, startPoint y: 335, endPoint x: 622, endPoint y: 335, distance: 26.5
click at [622, 411] on th "Rp. 2,844,513" at bounding box center [611, 419] width 60 height 16
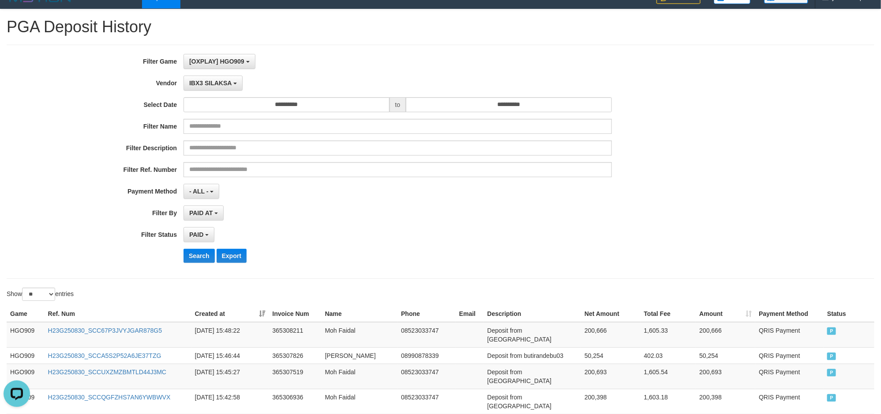
scroll to position [0, 0]
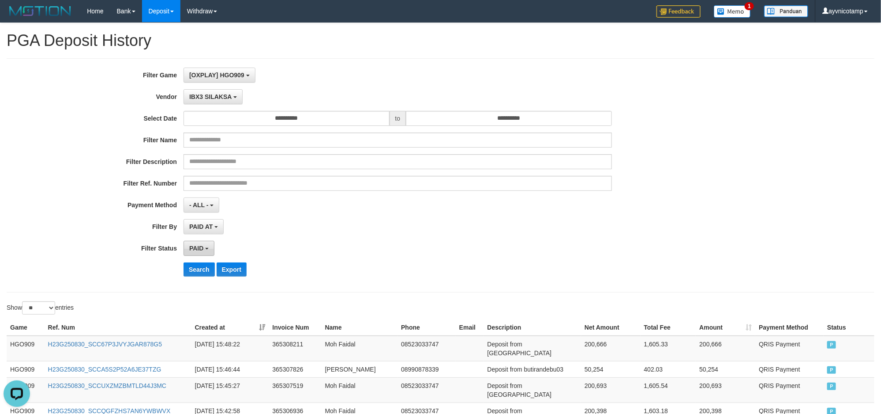
click at [200, 251] on span "PAID" at bounding box center [196, 248] width 14 height 7
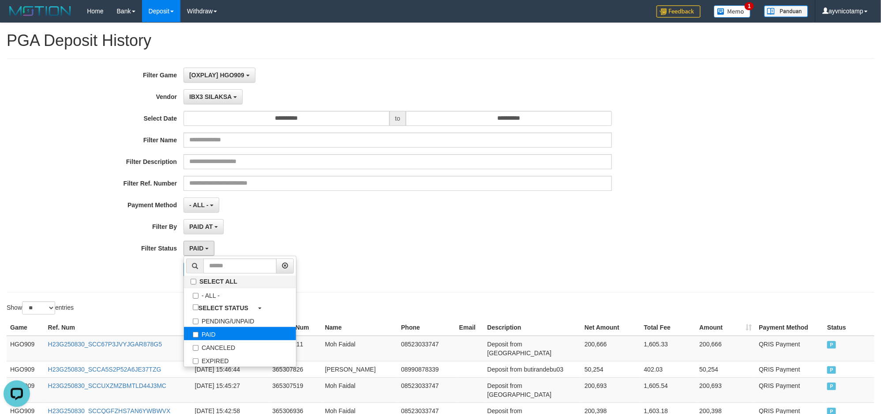
click at [218, 338] on label "PAID" at bounding box center [240, 333] width 112 height 13
click at [224, 334] on label "PAID" at bounding box center [240, 333] width 112 height 13
select select "*"
drag, startPoint x: 424, startPoint y: 243, endPoint x: 358, endPoint y: 241, distance: 66.7
click at [424, 243] on div "PAID SELECT ALL - ALL - SELECT STATUS PENDING/UNPAID PAID CANCELED EXPIRED" at bounding box center [398, 248] width 429 height 15
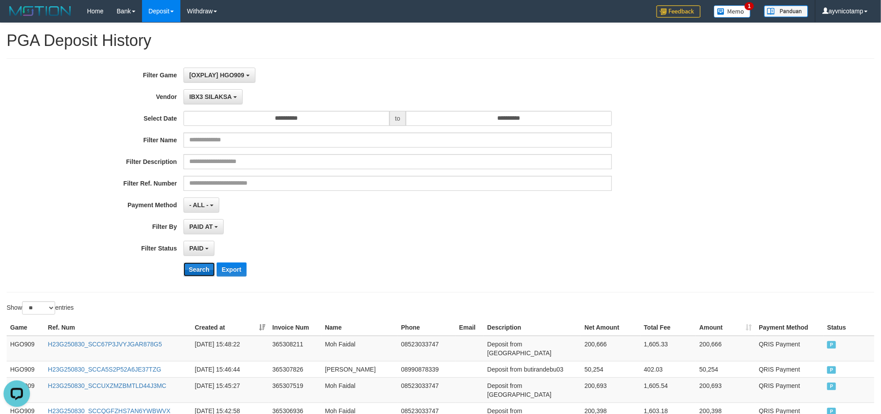
click at [204, 268] on button "Search" at bounding box center [199, 269] width 31 height 14
